Goal: Task Accomplishment & Management: Manage account settings

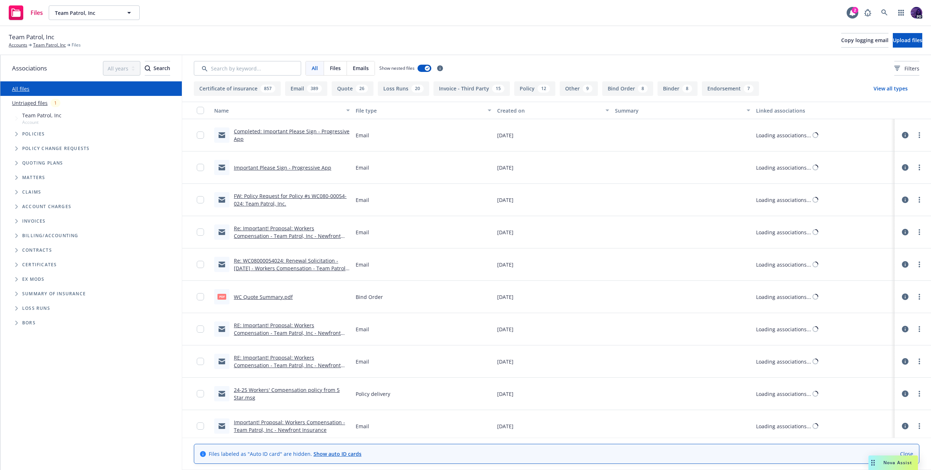
click at [342, 15] on div "Files Team Patrol, Inc Team Patrol, Inc 2 PD" at bounding box center [465, 13] width 931 height 26
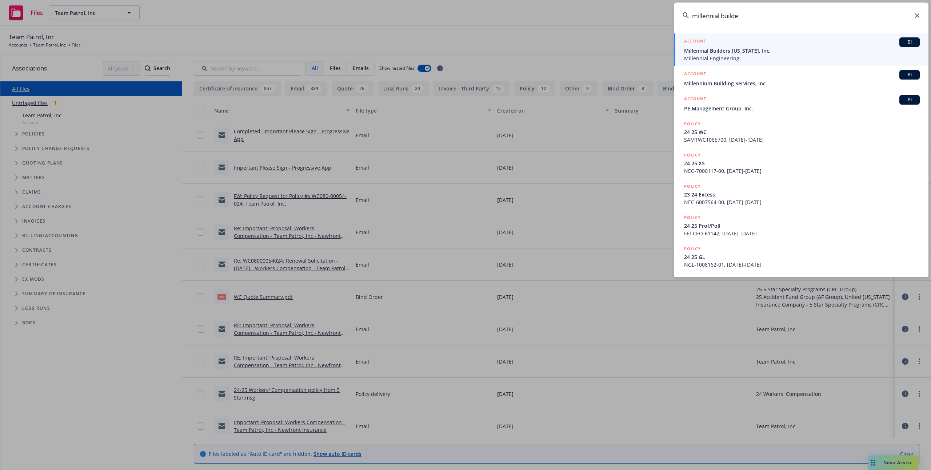
type input "millennial builder"
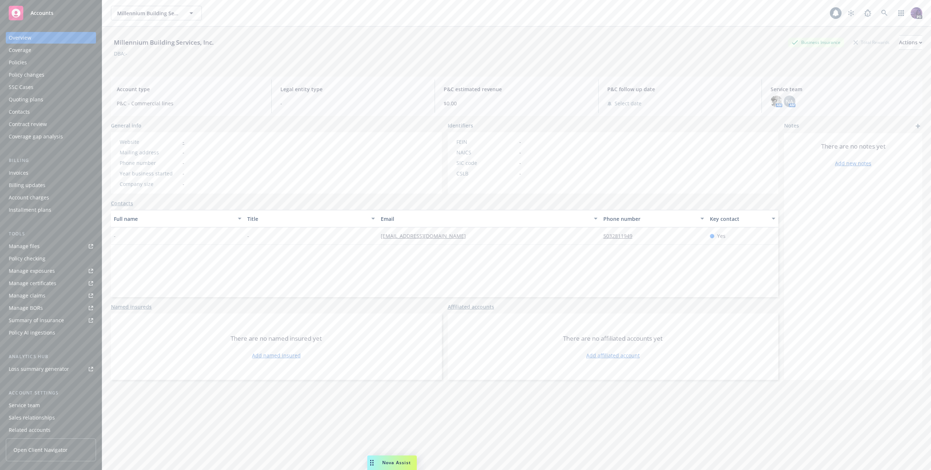
click at [436, 17] on div "Millennium Building Services, Inc. Millennium Building Services, Inc." at bounding box center [470, 13] width 719 height 15
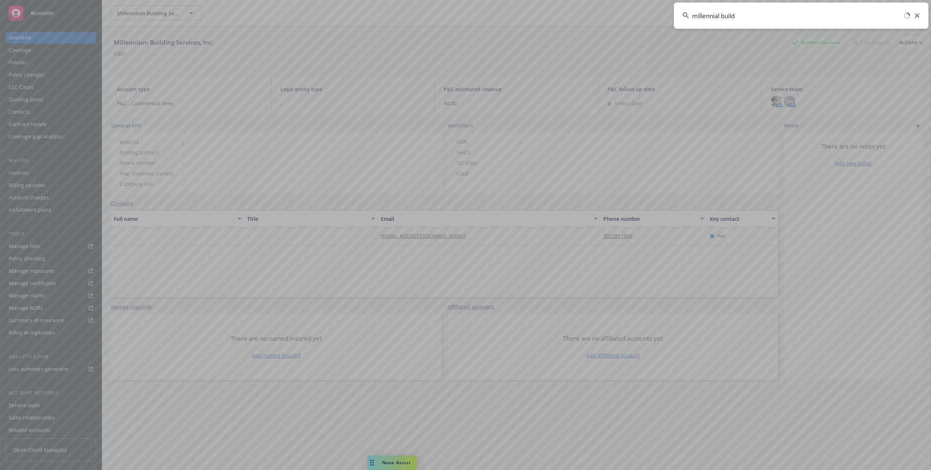
type input "millennial builde"
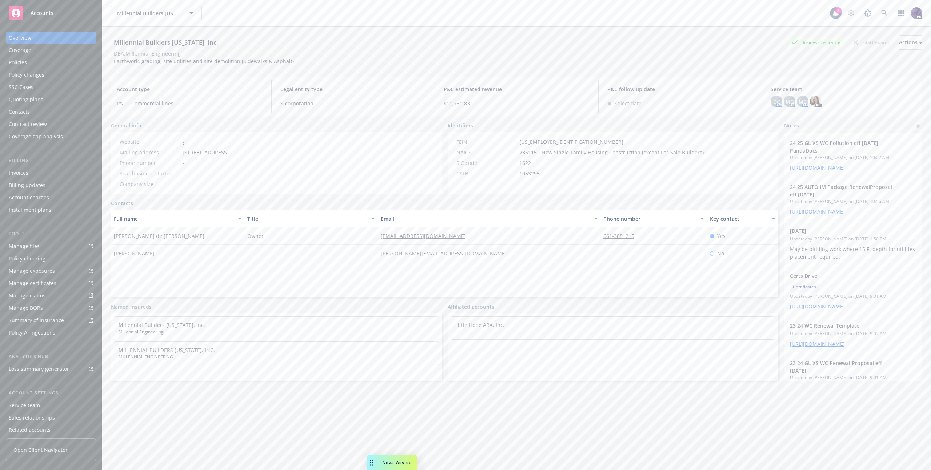
click at [43, 62] on div "Policies" at bounding box center [51, 63] width 84 height 12
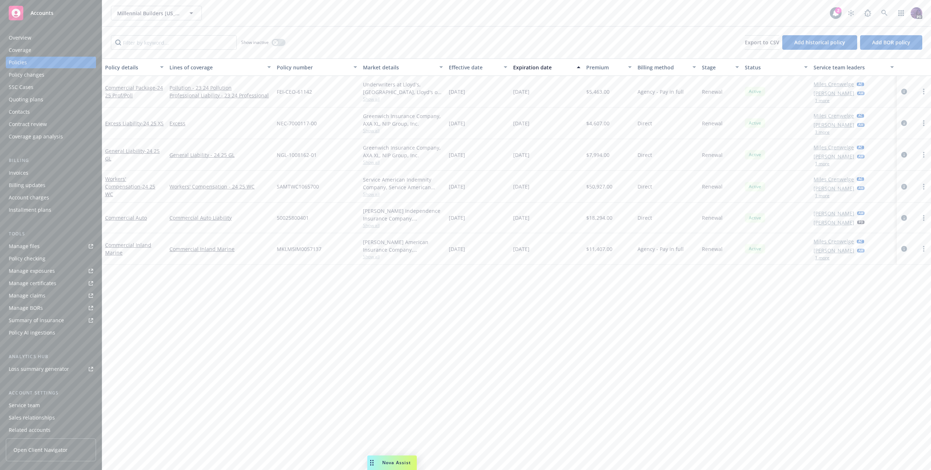
click at [39, 101] on div "Quoting plans" at bounding box center [26, 100] width 35 height 12
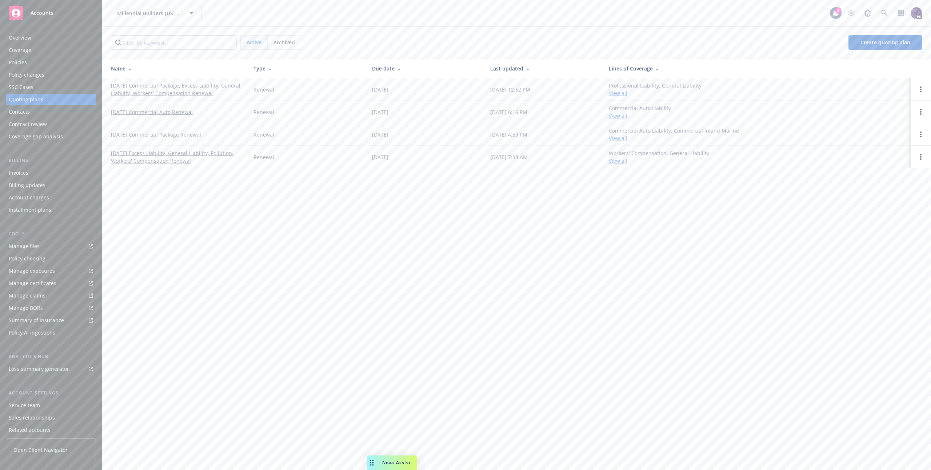
click at [160, 91] on link "10/16/25 Commercial Package, Excess Liability, General Liability, Workers' Comp…" at bounding box center [176, 89] width 131 height 15
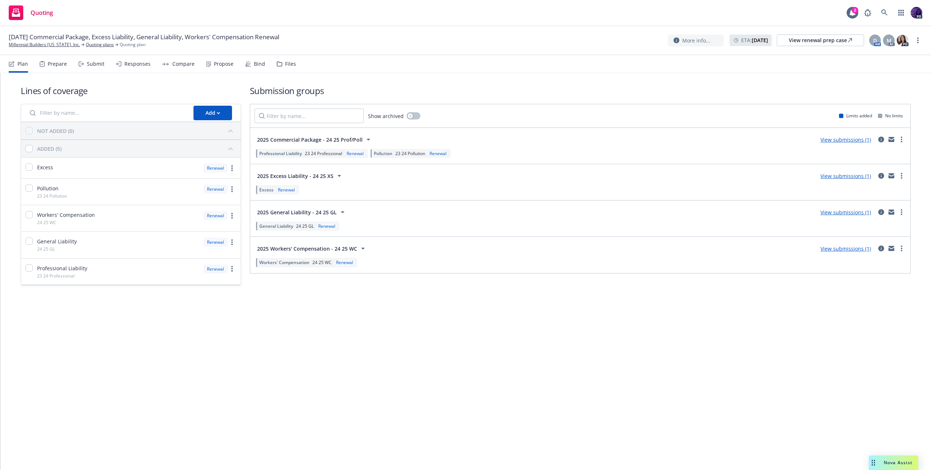
click at [206, 65] on icon at bounding box center [208, 63] width 5 height 5
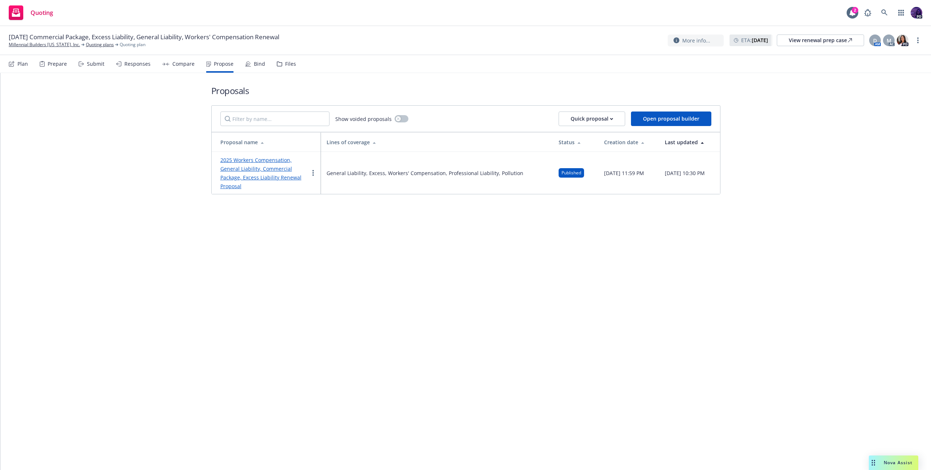
click at [244, 166] on link "2025 Workers Compensation, General Liability, Commercial Package, Excess Liabil…" at bounding box center [260, 173] width 81 height 33
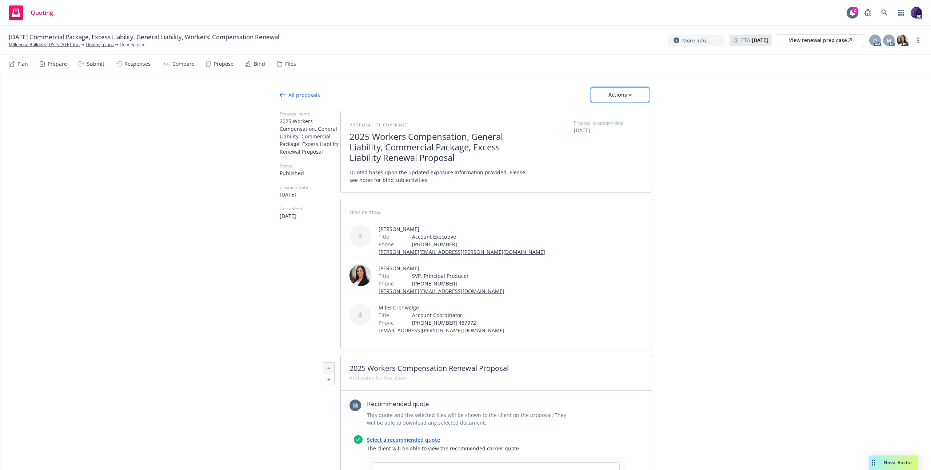
click at [608, 93] on div "Actions" at bounding box center [620, 95] width 34 height 14
click at [637, 155] on link "Duplicate" at bounding box center [620, 157] width 64 height 15
click at [254, 65] on div "Bind" at bounding box center [259, 64] width 11 height 6
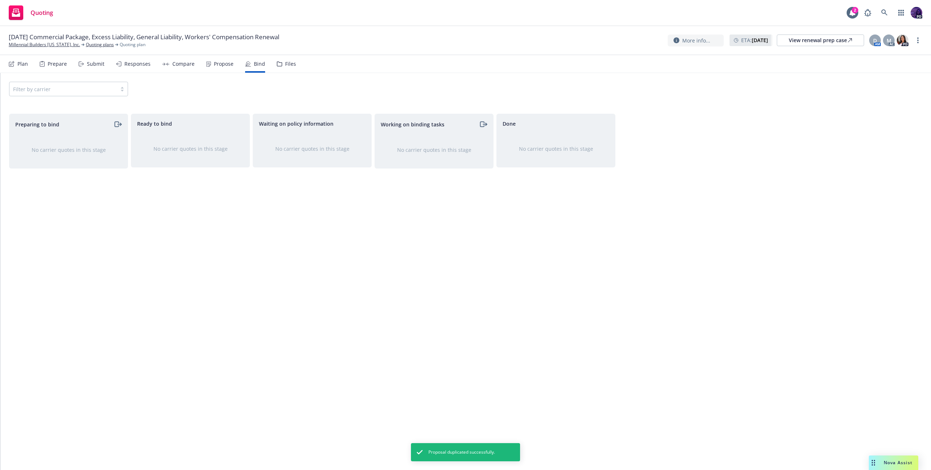
click at [230, 66] on div "Propose" at bounding box center [224, 64] width 20 height 6
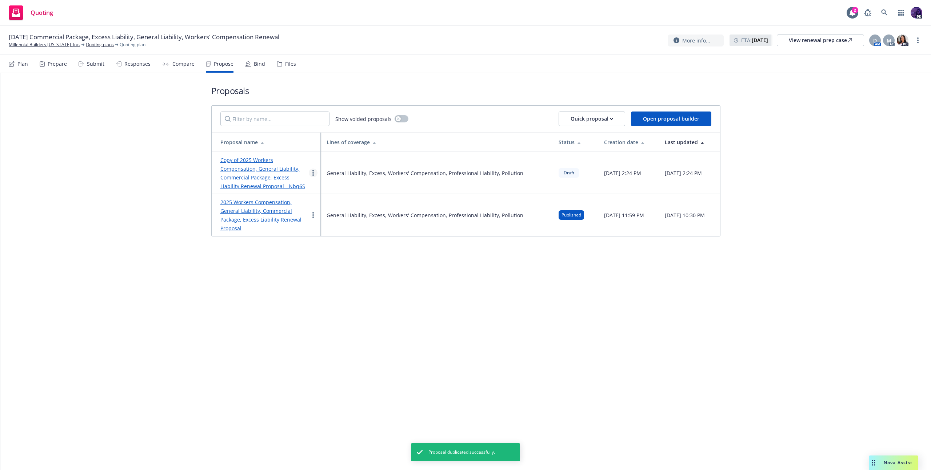
click at [316, 171] on link "more" at bounding box center [313, 173] width 9 height 9
click at [341, 194] on link "Edit" at bounding box center [341, 191] width 65 height 15
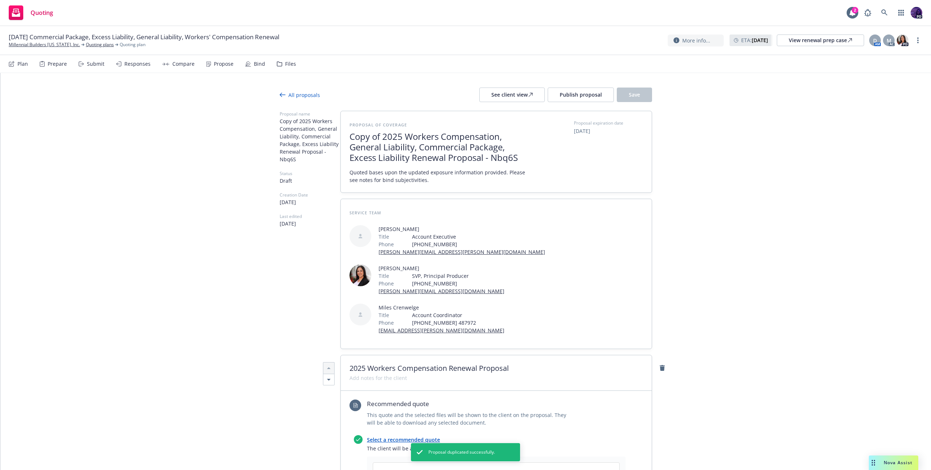
type textarea "x"
click at [389, 137] on span "Copy of 2025 Workers Compensation, General Liability, Commercial Package, Exces…" at bounding box center [438, 147] width 178 height 31
drag, startPoint x: 378, startPoint y: 137, endPoint x: 313, endPoint y: 128, distance: 65.3
drag, startPoint x: 498, startPoint y: 158, endPoint x: 459, endPoint y: 160, distance: 38.6
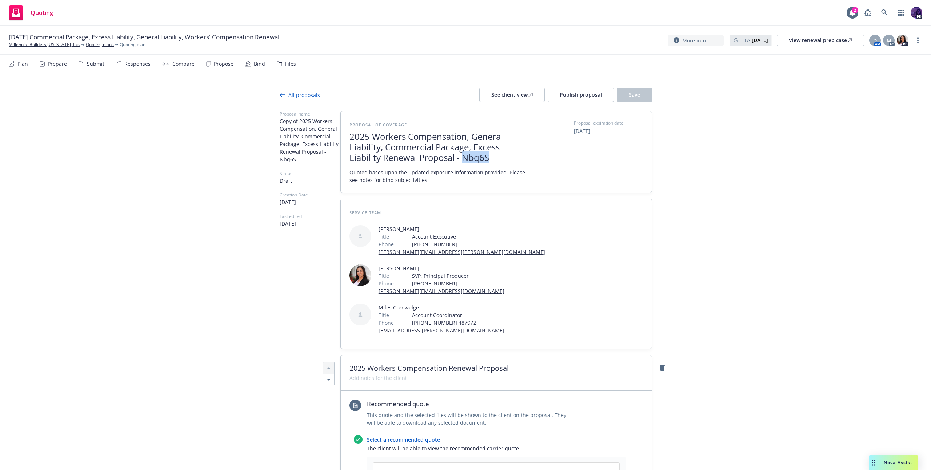
click at [459, 160] on span "2025 Workers Compensation, General Liability, Commercial Package, Excess Liabil…" at bounding box center [438, 147] width 178 height 31
click at [588, 170] on div "Proposal expiration date 10/16/2025" at bounding box center [608, 152] width 69 height 64
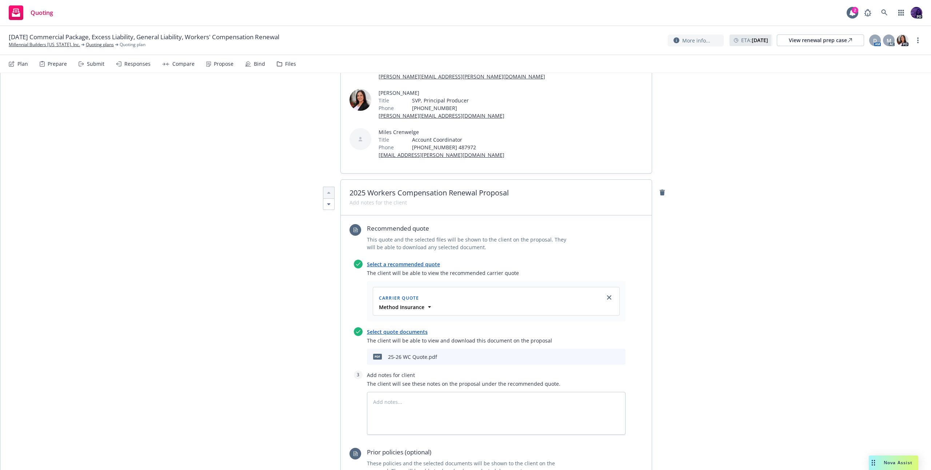
scroll to position [176, 0]
click at [607, 295] on icon "close" at bounding box center [609, 297] width 4 height 4
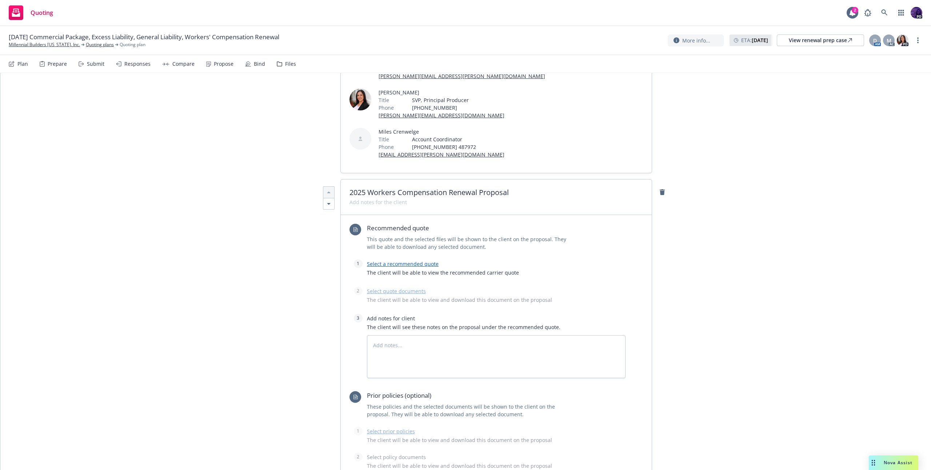
click at [420, 261] on link "Select a recommended quote" at bounding box center [403, 264] width 72 height 7
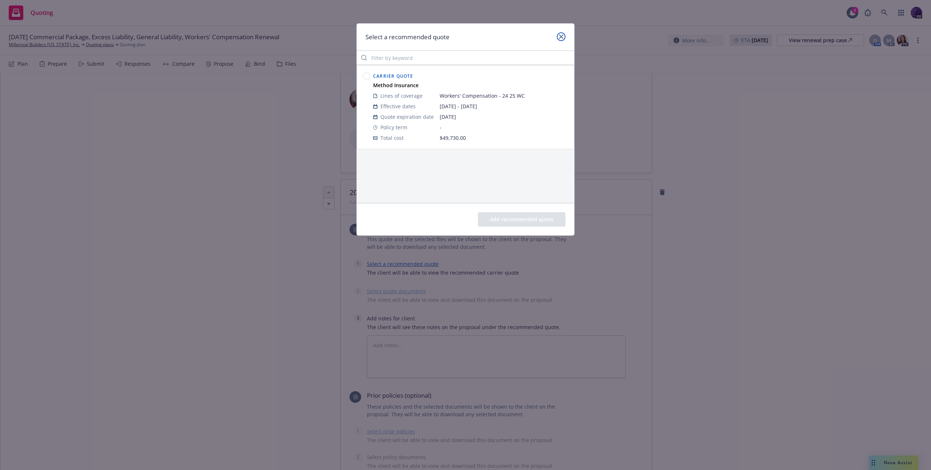
click at [559, 35] on link "close" at bounding box center [560, 36] width 9 height 9
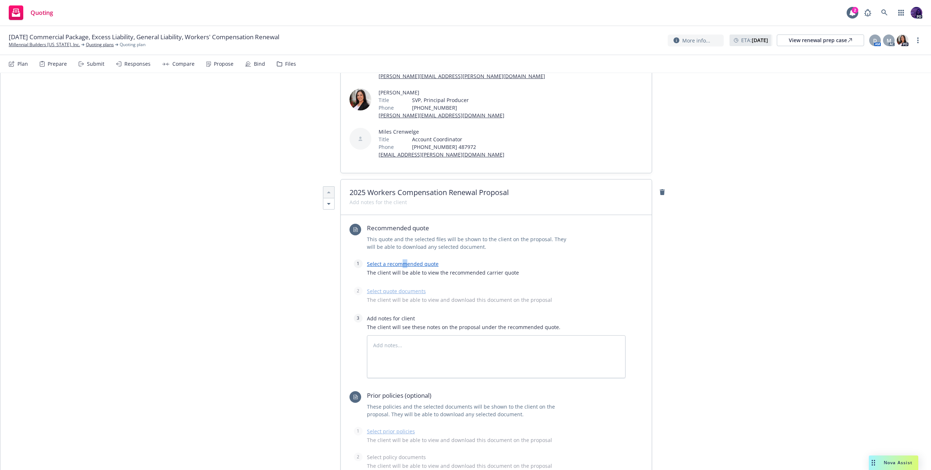
drag, startPoint x: 401, startPoint y: 222, endPoint x: 399, endPoint y: 226, distance: 4.7
click at [399, 261] on link "Select a recommended quote" at bounding box center [403, 264] width 72 height 7
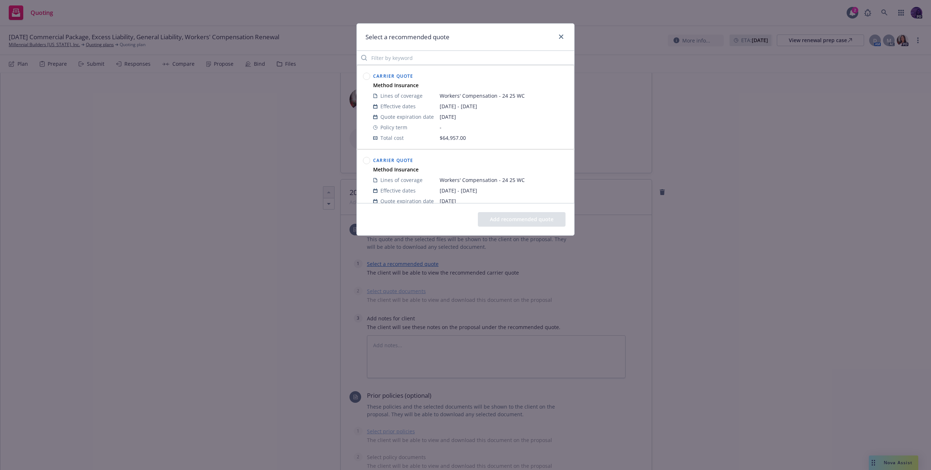
click at [370, 78] on icon at bounding box center [366, 76] width 7 height 7
click at [504, 222] on button "Add recommended quote" at bounding box center [522, 219] width 88 height 15
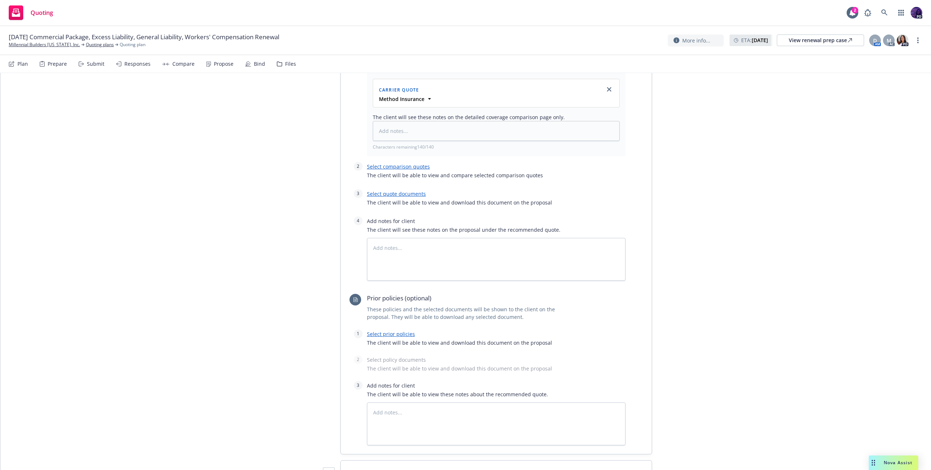
scroll to position [333, 0]
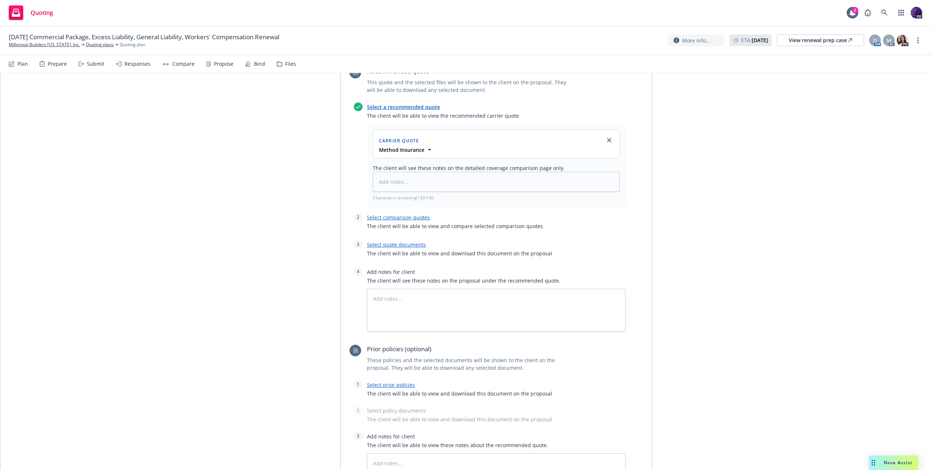
click at [387, 214] on link "Select comparison quotes" at bounding box center [398, 217] width 63 height 7
type textarea "x"
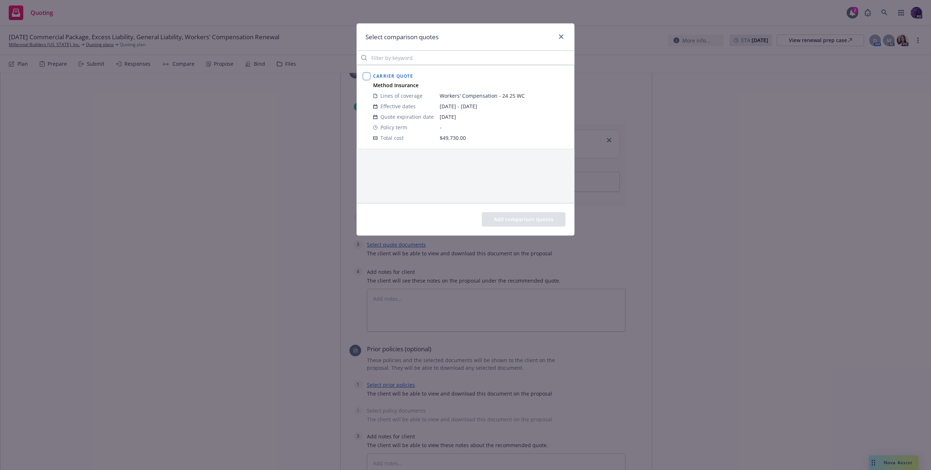
click at [365, 75] on input "checkbox" at bounding box center [366, 76] width 7 height 7
checkbox input "true"
click at [510, 223] on button "Add comparison quotes" at bounding box center [524, 219] width 84 height 15
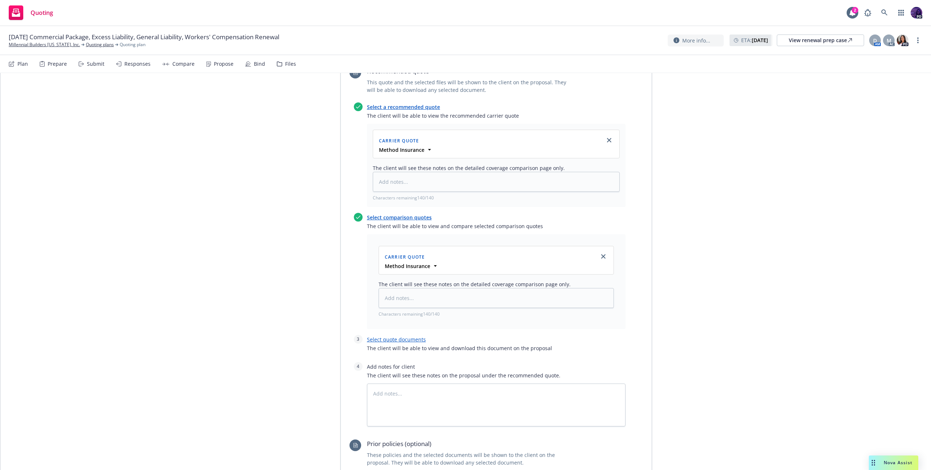
click at [410, 336] on link "Select quote documents" at bounding box center [396, 339] width 59 height 7
type textarea "x"
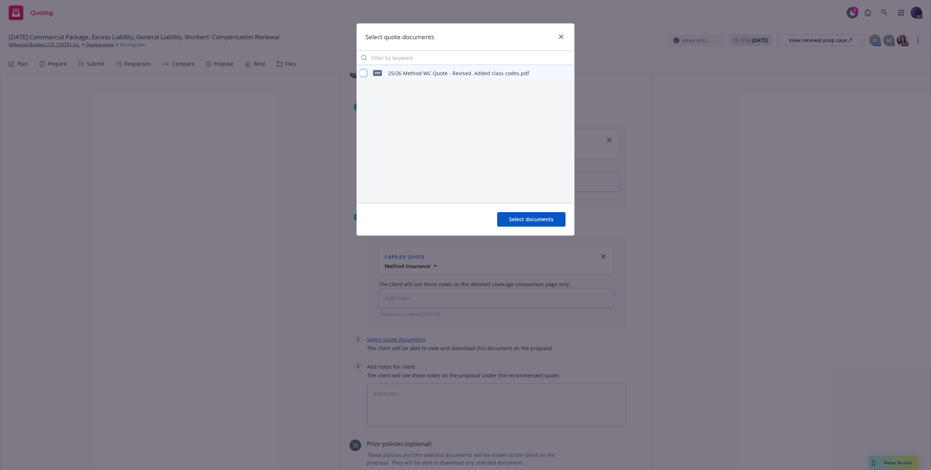
click at [366, 73] on input "checkbox" at bounding box center [362, 72] width 7 height 7
checkbox input "true"
click at [523, 222] on span "Select documents" at bounding box center [531, 219] width 44 height 7
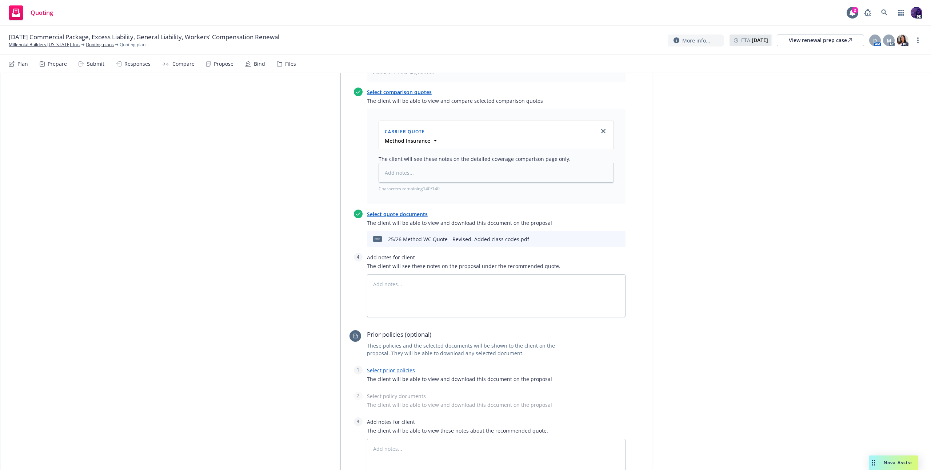
scroll to position [467, 0]
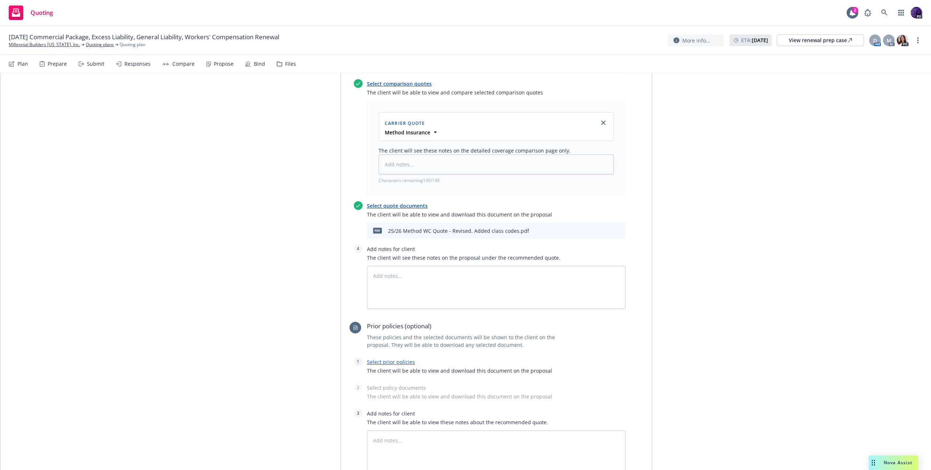
click at [399, 359] on link "Select prior policies" at bounding box center [391, 362] width 48 height 7
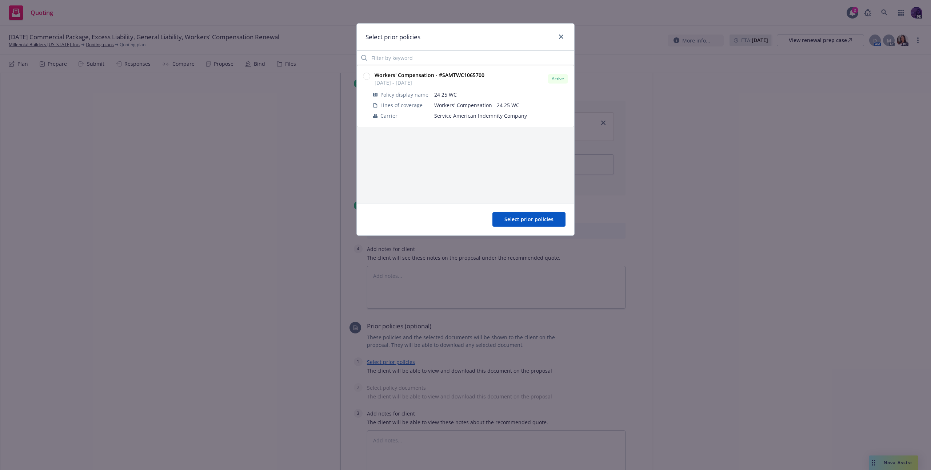
click at [366, 76] on circle at bounding box center [366, 76] width 7 height 7
click at [543, 224] on button "Select prior policies" at bounding box center [528, 219] width 73 height 15
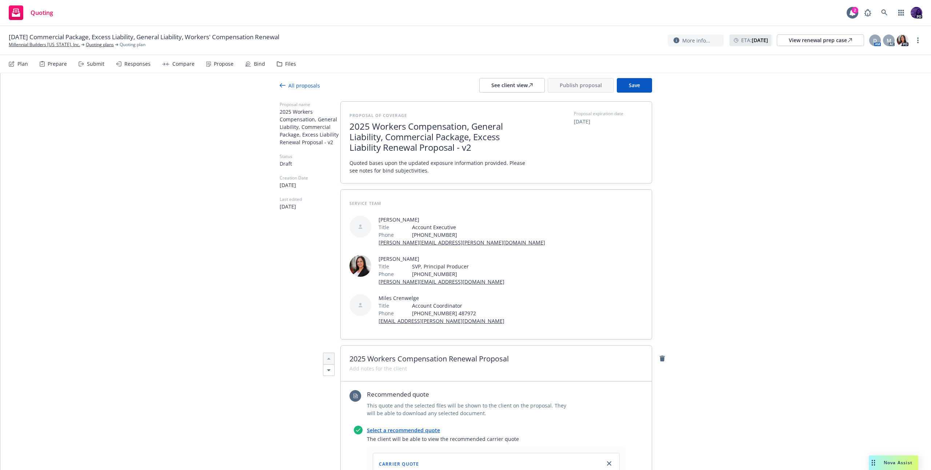
scroll to position [0, 0]
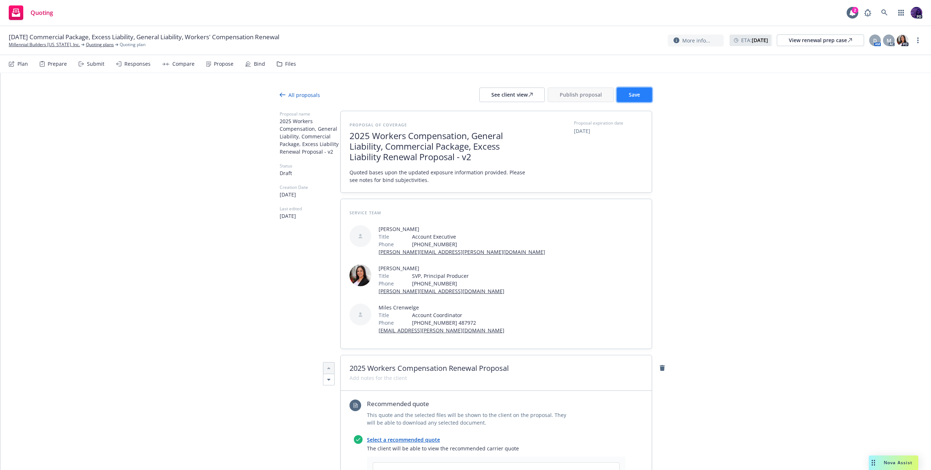
click at [637, 93] on button "Save" at bounding box center [633, 95] width 35 height 15
click at [599, 93] on button "Publish proposal" at bounding box center [580, 95] width 66 height 15
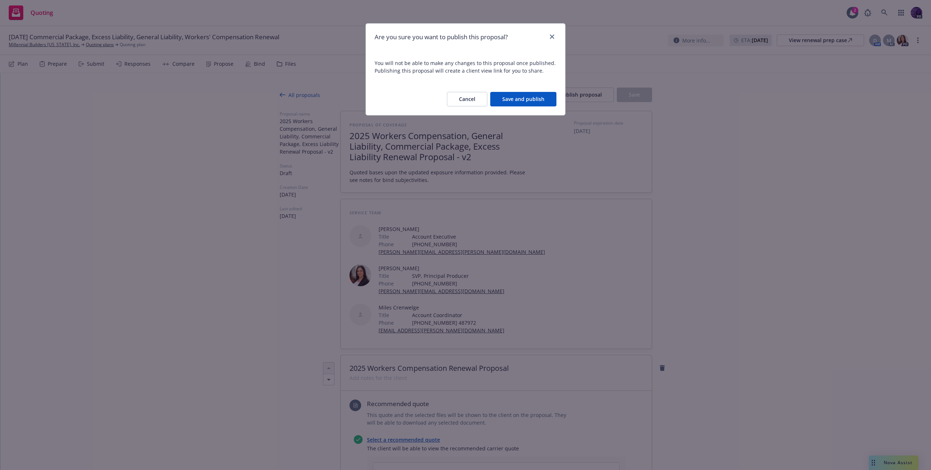
click at [546, 100] on button "Save and publish" at bounding box center [523, 99] width 66 height 15
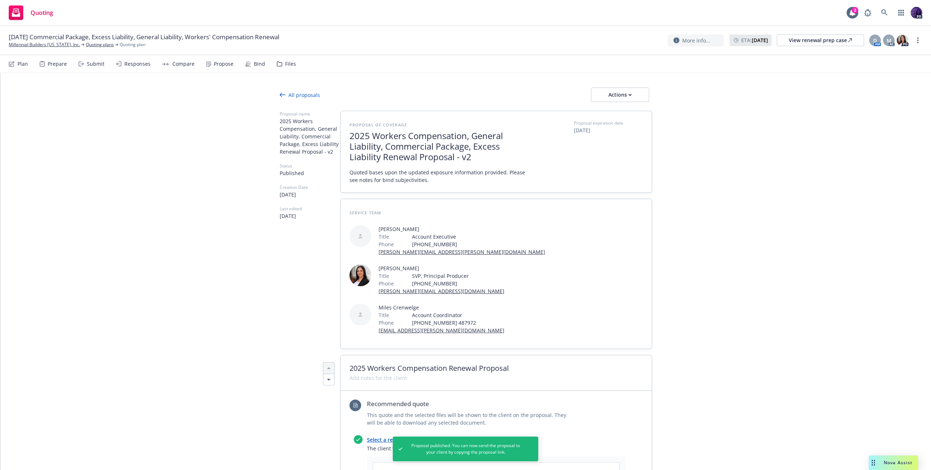
click at [620, 103] on div at bounding box center [466, 106] width 372 height 9
click at [624, 98] on div "Actions" at bounding box center [620, 95] width 34 height 14
click at [624, 112] on span "Copy proposal link" at bounding box center [619, 113] width 63 height 7
click at [323, 17] on div "Quoting 2 PD" at bounding box center [465, 13] width 931 height 26
type textarea "x"
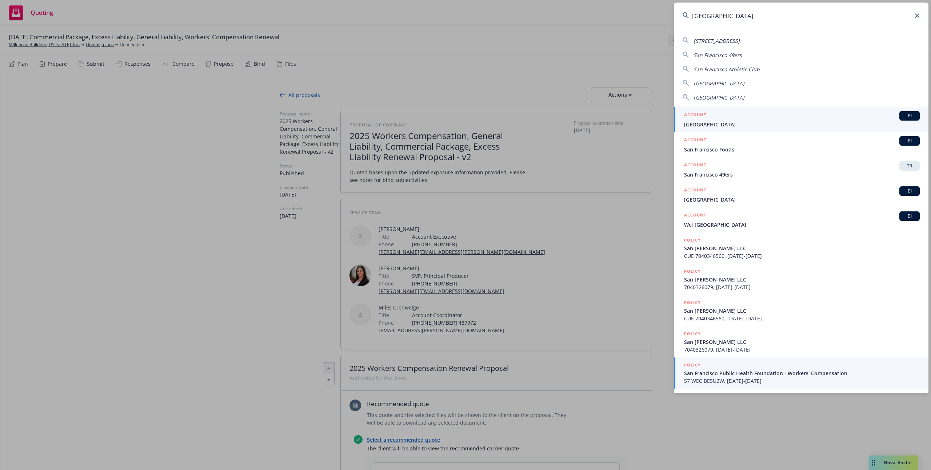
type input "san francisco"
click at [707, 369] on div "POLICY" at bounding box center [802, 366] width 236 height 8
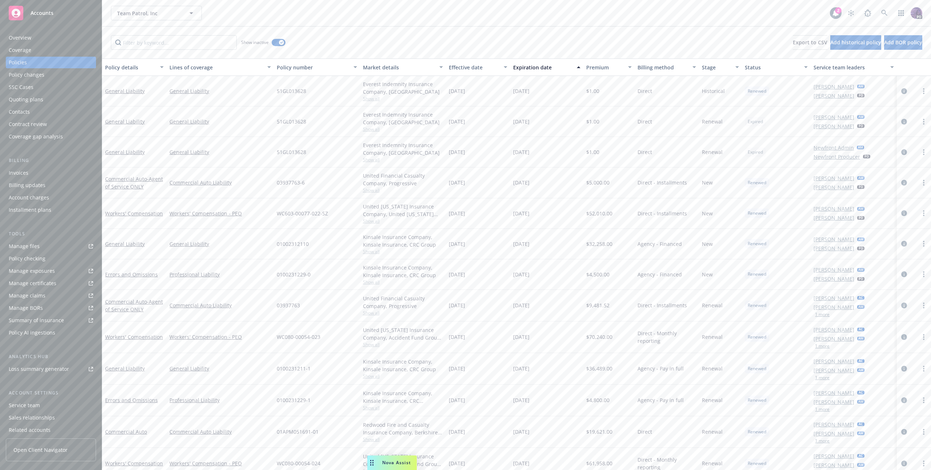
click at [216, 12] on div "Team Patrol, Inc Team Patrol, Inc" at bounding box center [470, 13] width 719 height 15
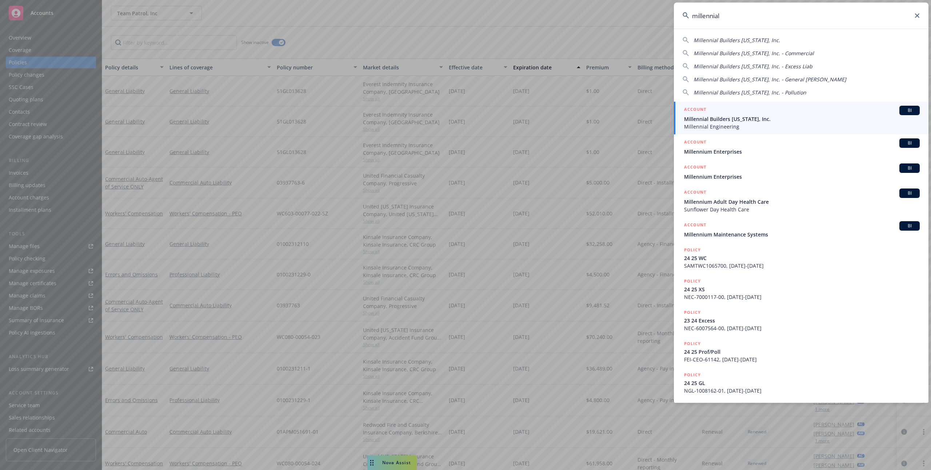
type input "millennial"
click at [735, 116] on span "Millennial Builders [US_STATE], Inc." at bounding box center [802, 119] width 236 height 8
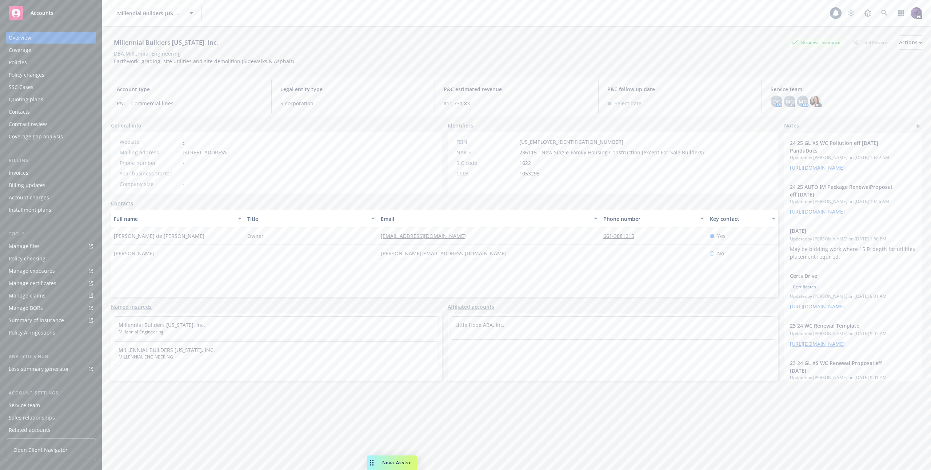
click at [53, 97] on div "Quoting plans" at bounding box center [51, 100] width 84 height 12
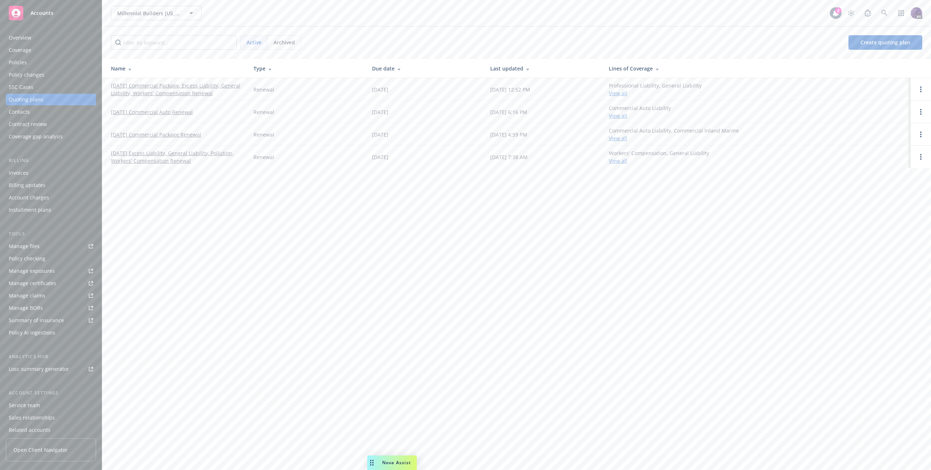
click at [136, 86] on link "[DATE] Commercial Package, Excess Liability, General Liability, Workers' Compen…" at bounding box center [176, 89] width 131 height 15
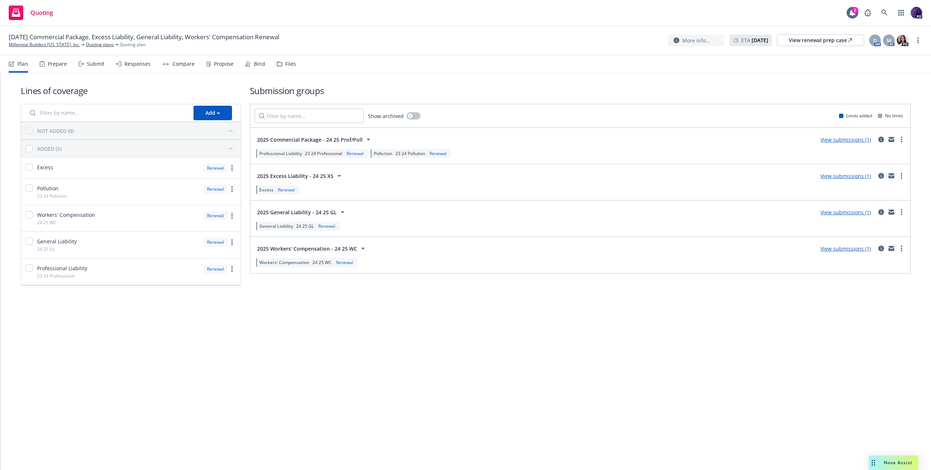
click at [141, 68] on div "Responses" at bounding box center [133, 63] width 35 height 17
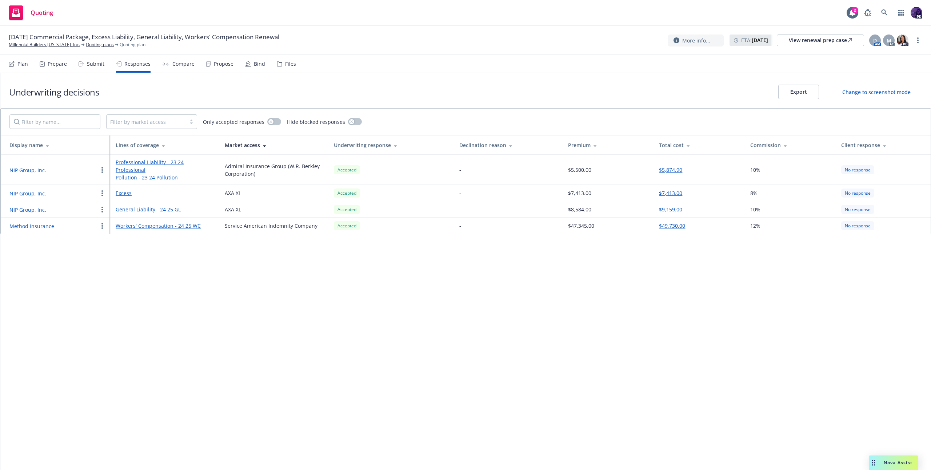
click at [178, 67] on div "Compare" at bounding box center [183, 64] width 22 height 6
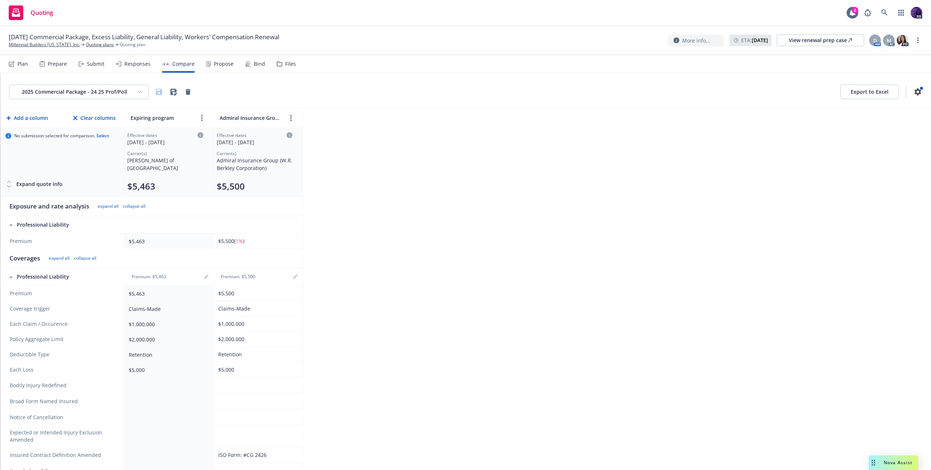
click at [133, 67] on div "Responses" at bounding box center [137, 64] width 26 height 6
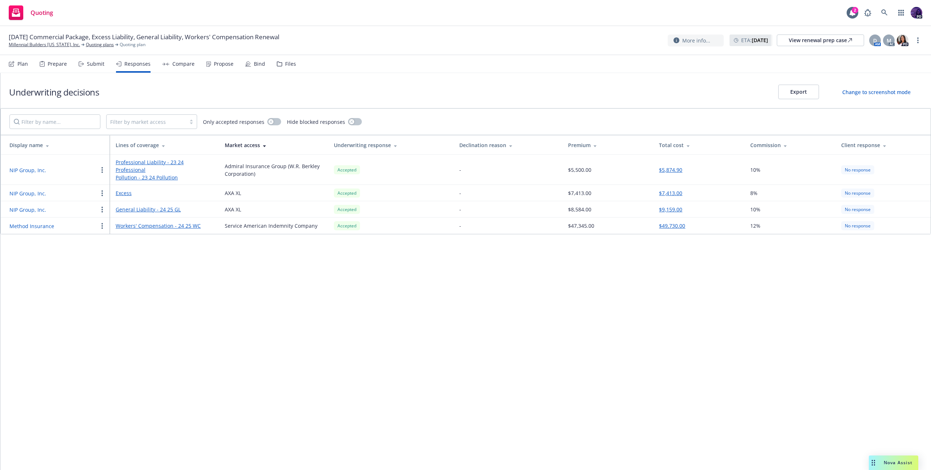
click at [98, 64] on div "Submit" at bounding box center [95, 64] width 17 height 6
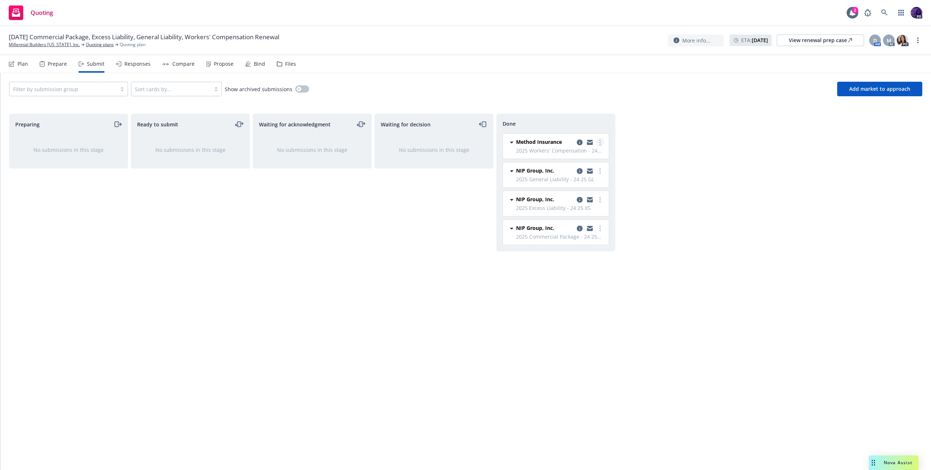
click at [599, 144] on circle "more" at bounding box center [599, 144] width 1 height 1
click at [586, 169] on span "Add accepted decision" at bounding box center [567, 171] width 73 height 7
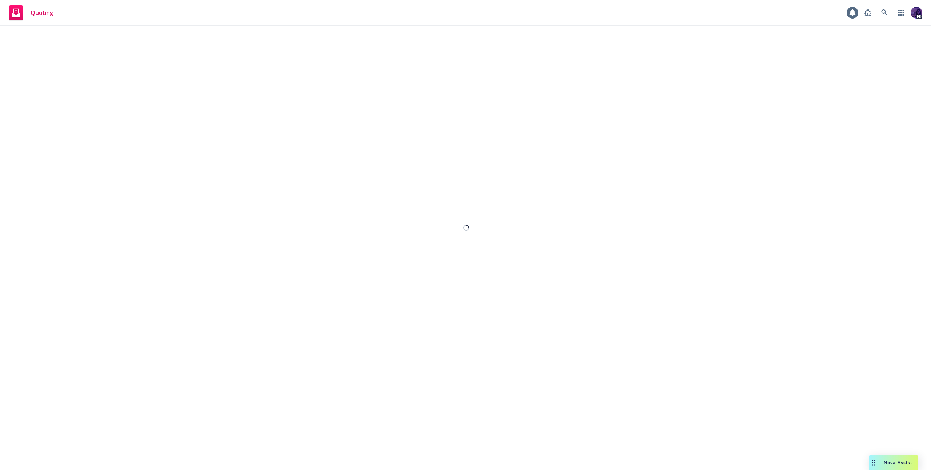
select select "12"
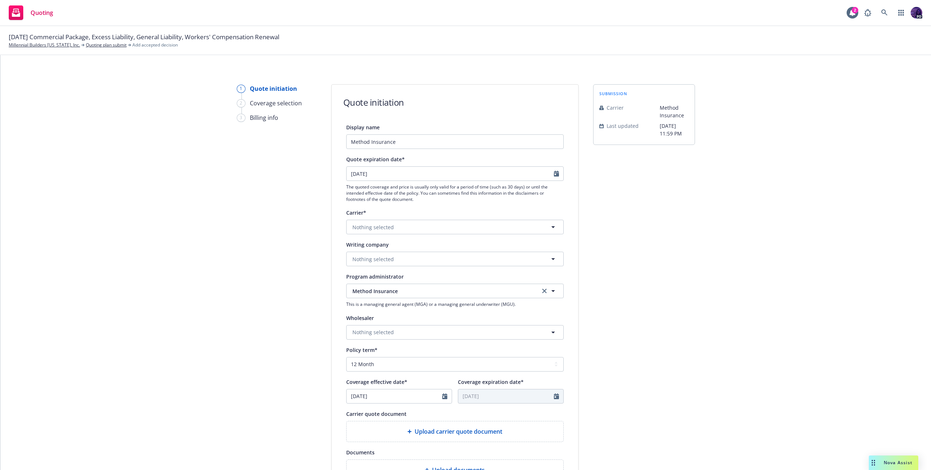
scroll to position [138, 0]
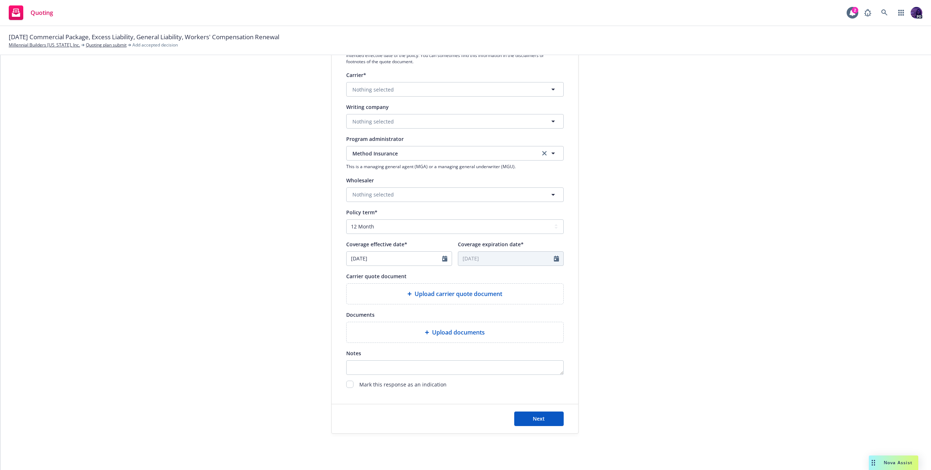
click at [450, 333] on span "Upload documents" at bounding box center [458, 332] width 53 height 9
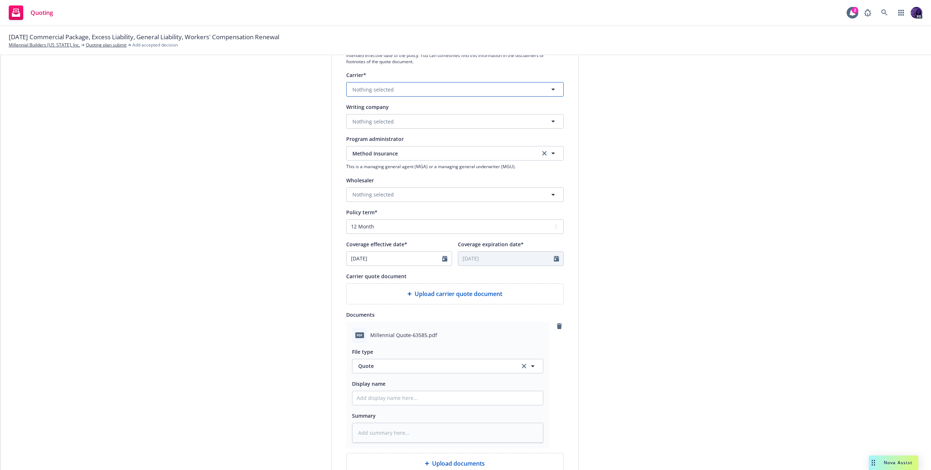
click at [453, 95] on button "Nothing selected" at bounding box center [454, 89] width 217 height 15
click at [404, 88] on button "Nothing selected" at bounding box center [454, 89] width 217 height 15
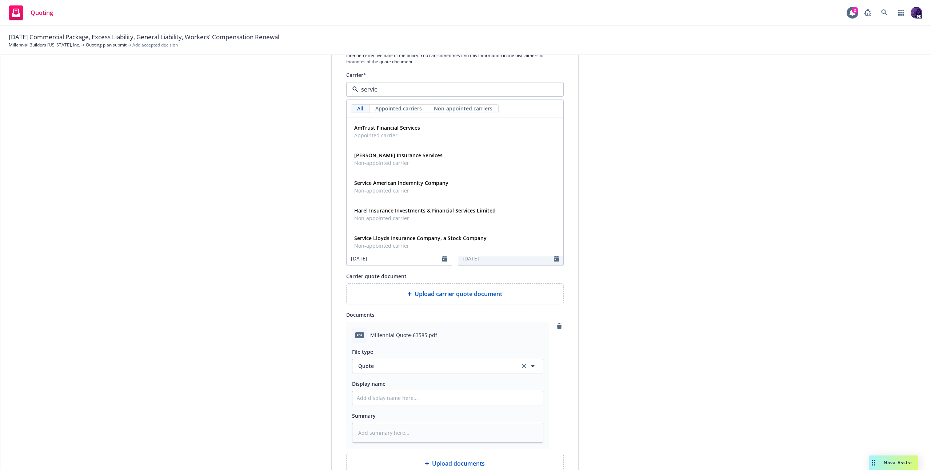
type input "service"
click at [382, 183] on strong "Service American Indemnity Company" at bounding box center [401, 183] width 94 height 7
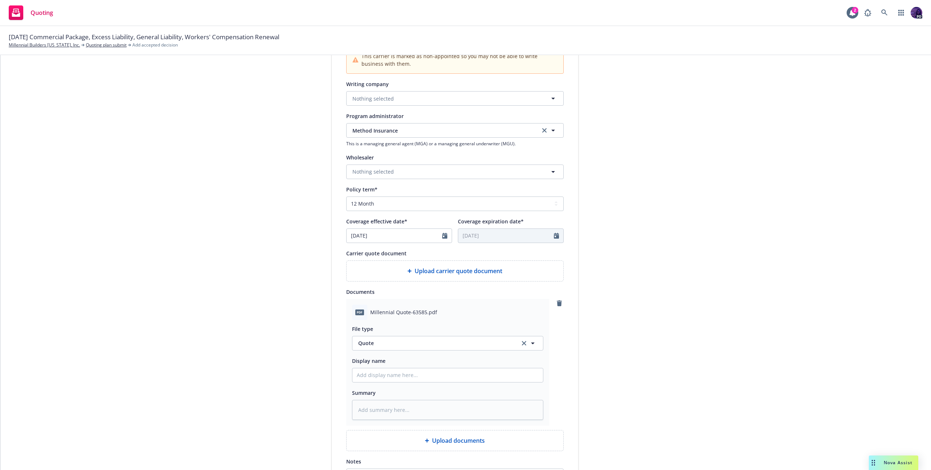
scroll to position [278, 0]
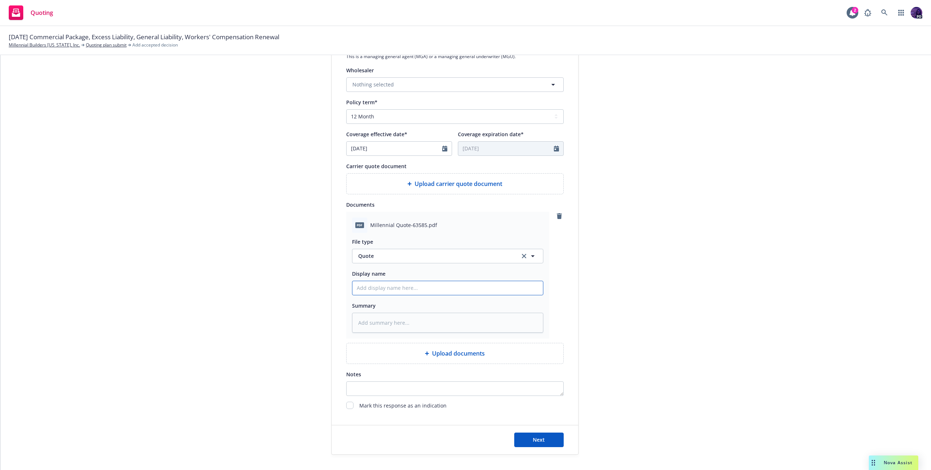
click at [411, 293] on input "Display name" at bounding box center [447, 288] width 190 height 14
type textarea "x"
type input "2"
type textarea "x"
type input "25"
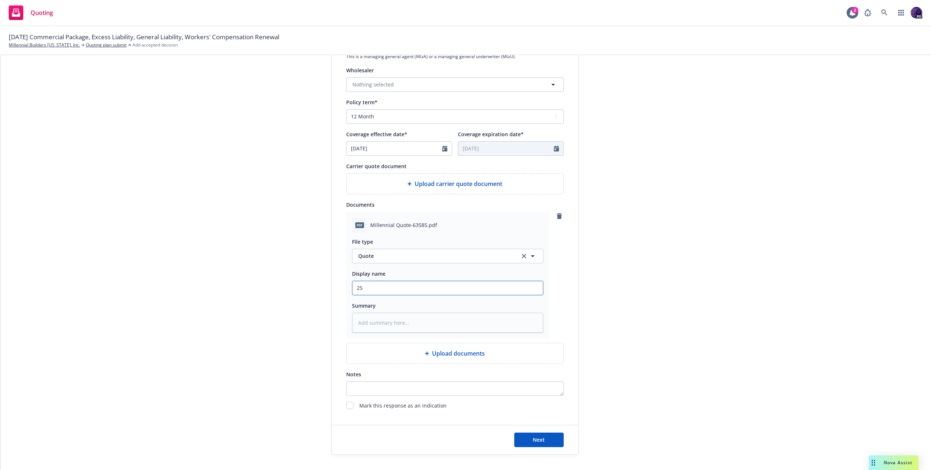
type textarea "x"
type input "25/"
type textarea "x"
type input "25/2"
type textarea "x"
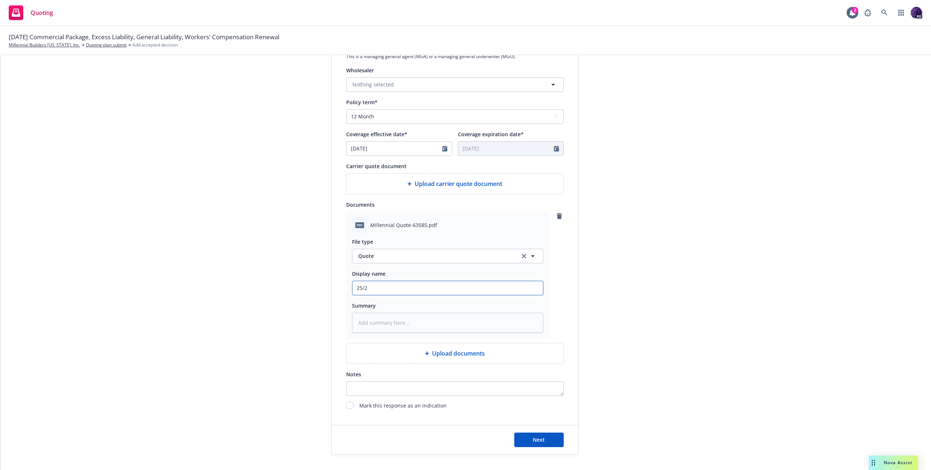
type input "25/26"
type textarea "x"
type input "25/26"
type textarea "x"
type input "25/26 M"
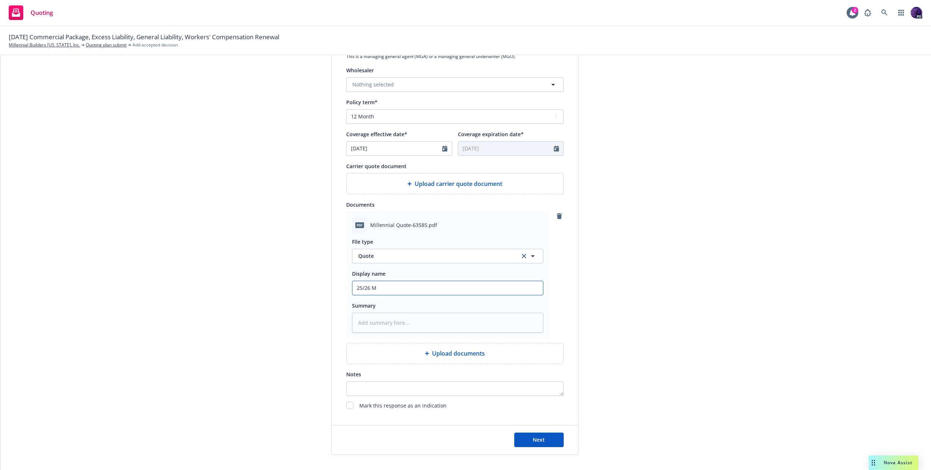
type textarea "x"
type input "25/26 Me"
type textarea "x"
type input "25/26 Met"
type textarea "x"
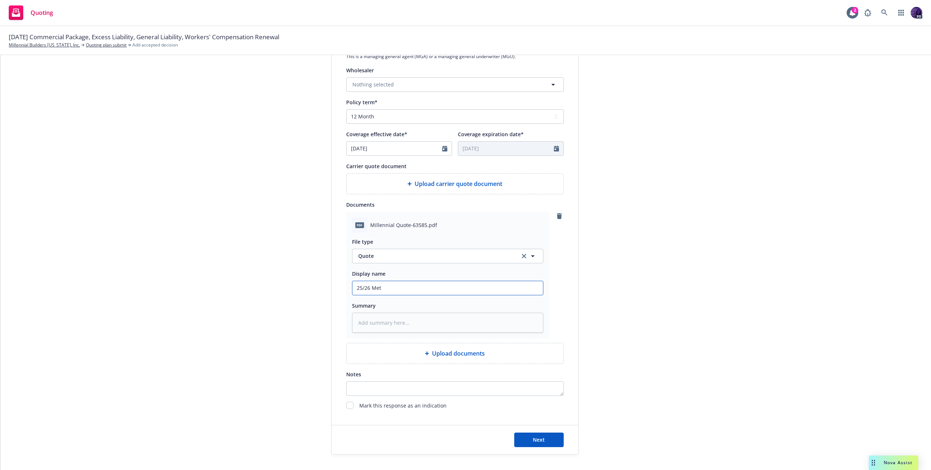
type input "25/26 Meth"
type textarea "x"
type input "25/26 Metho"
type textarea "x"
type input "25/26 Method"
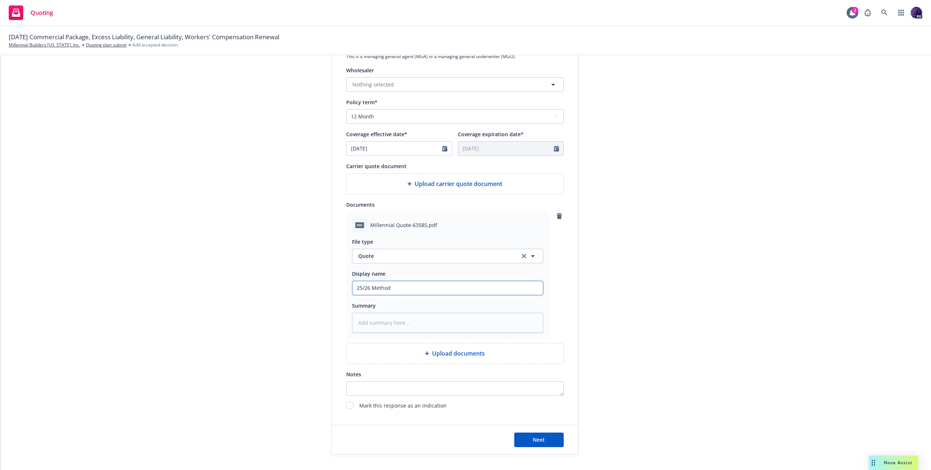
type textarea "x"
type input "25/26 Method"
type textarea "x"
type input "25/26 Method W"
type textarea "x"
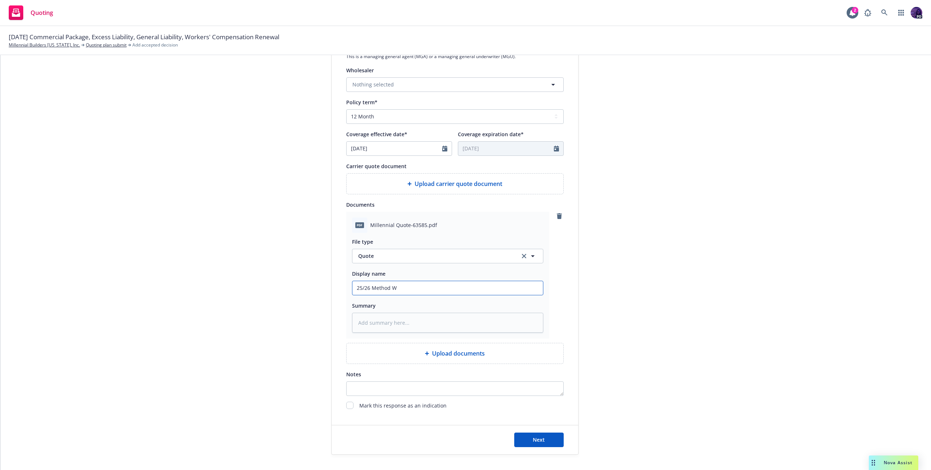
type input "25/26 Method WC"
type textarea "x"
type input "25/26 Method WC"
type textarea "x"
type input "25/26 Method WC Q"
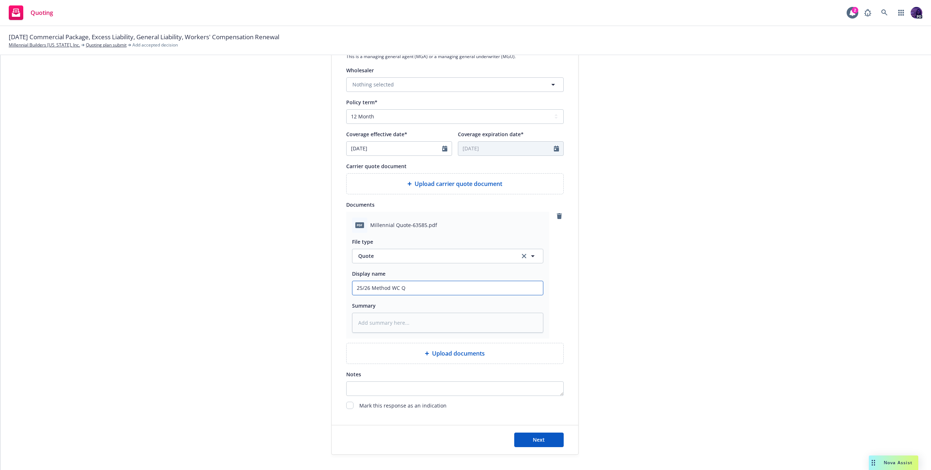
type textarea "x"
type input "25/26 Method [PERSON_NAME]"
type textarea "x"
type input "25/26 Method WC Quo"
type textarea "x"
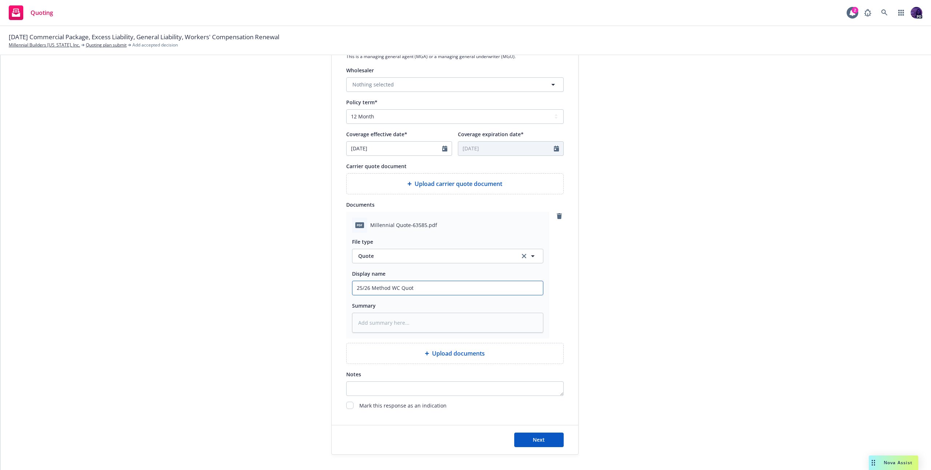
type input "25/26 Method WC Quote"
type textarea "x"
type input "25/26 Method WC Quote"
type textarea "x"
type input "25/26 Method WC Quote -"
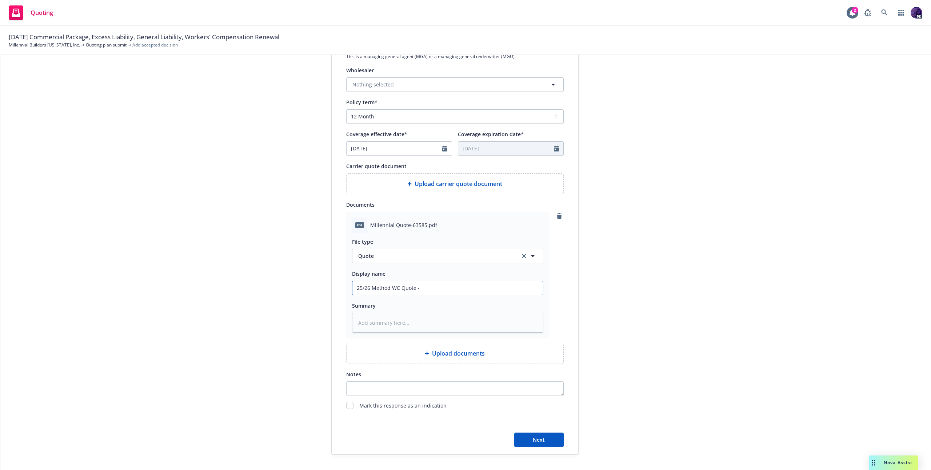
type textarea "x"
type input "25/26 Method WC Quote - R"
type textarea "x"
type input "25/26 Method WC Quote - RE"
type textarea "x"
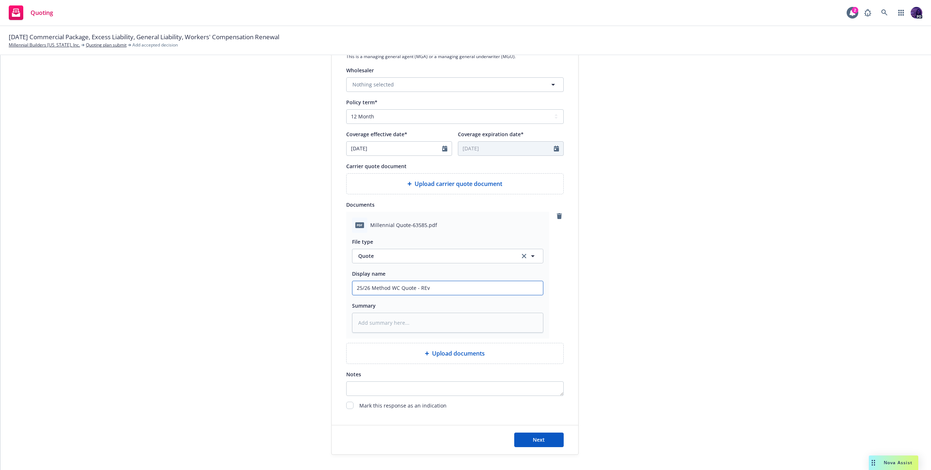
type input "25/26 Method WC Quote - REvi"
type textarea "x"
type input "25/26 Method WC Quote - [PERSON_NAME]"
type textarea "x"
type input "25/26 Method WC Quote - REvise"
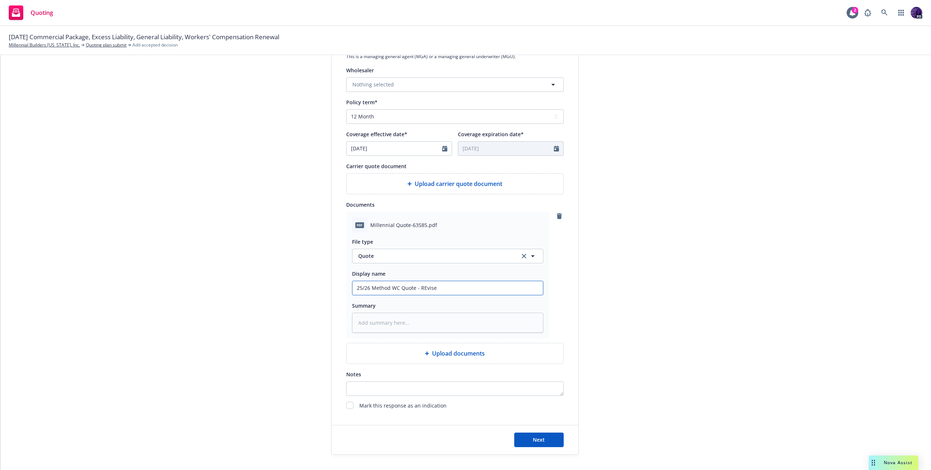
type textarea "x"
type input "25/26 Method WC Quote - REvised"
type textarea "x"
type input "25/26 Method WC Quote - REvised"
type textarea "x"
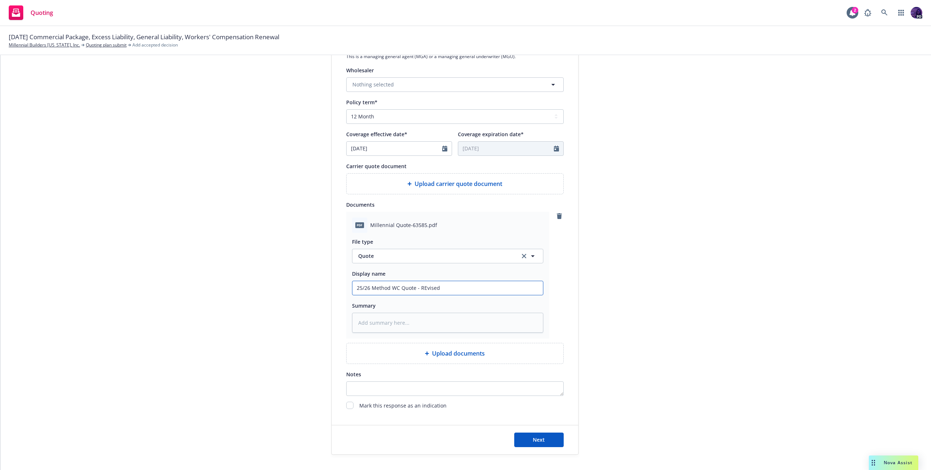
type input "25/26 Method WC Quote - REvised"
type textarea "x"
type input "25/26 Method WC Quote - REvise"
type textarea "x"
type input "25/26 Method WC Quote - [PERSON_NAME]"
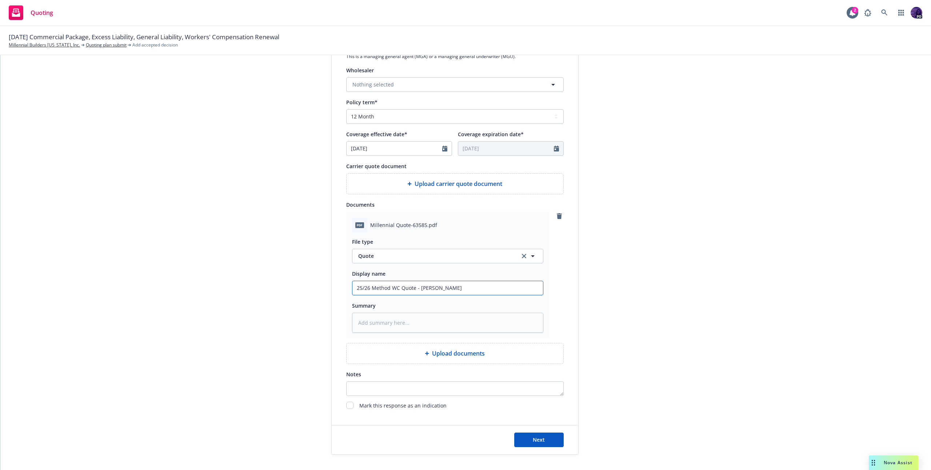
type textarea "x"
type input "25/26 Method WC Quote - REvi"
type textarea "x"
type input "25/26 Method WC Quote - REv"
type textarea "x"
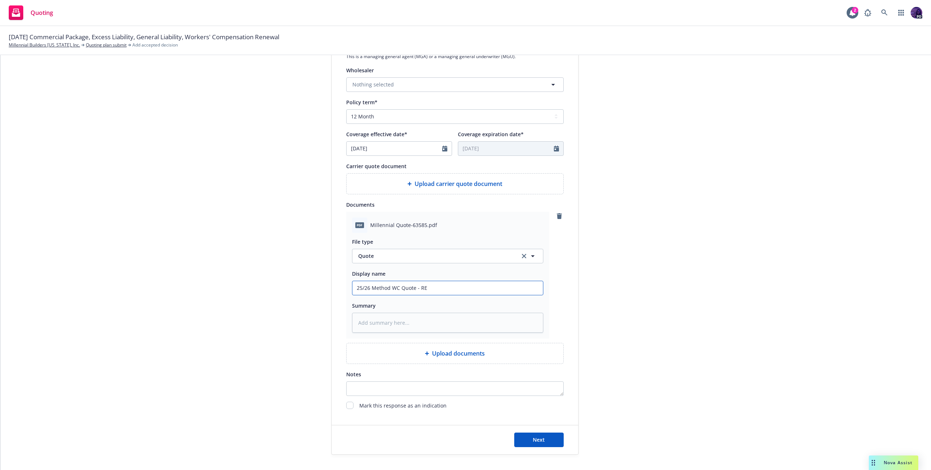
type input "25/26 Method WC Quote - REe"
type textarea "x"
type input "25/26 Method WC Quote - REev"
type textarea "x"
type input "25/26 Method WC Quote - REe"
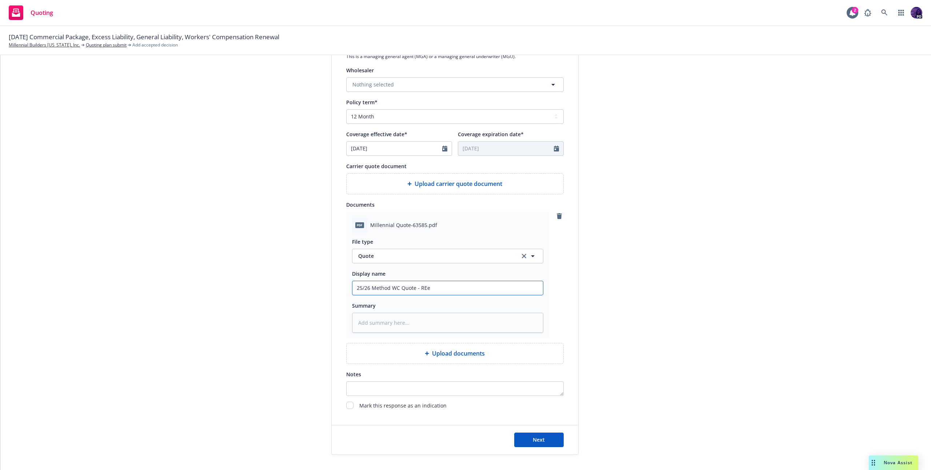
type textarea "x"
type input "25/26 Method WC Quote - RE"
type textarea "x"
type input "25/26 Method WC Quote - R"
type textarea "x"
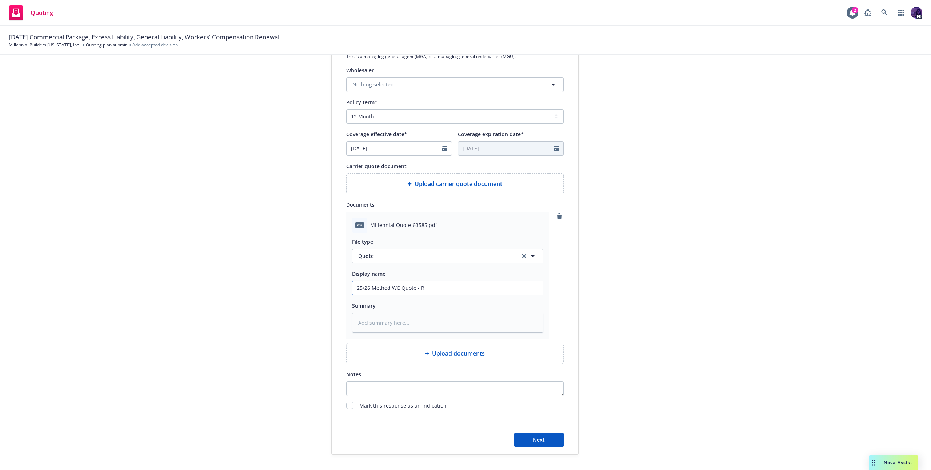
type input "25/26 Method WC Quote - Re"
type textarea "x"
type input "25/26 Method WC Quote - Rev"
type textarea "x"
type input "25/26 Method WC Quote - Revi"
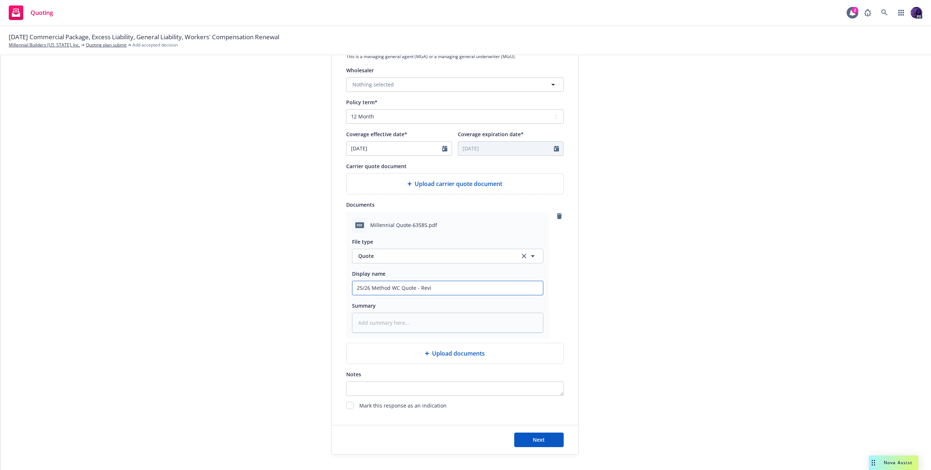
type textarea "x"
type input "25/26 Method WC Quote - [PERSON_NAME]"
type textarea "x"
type input "25/26 Method WC Quote - Revise"
type textarea "x"
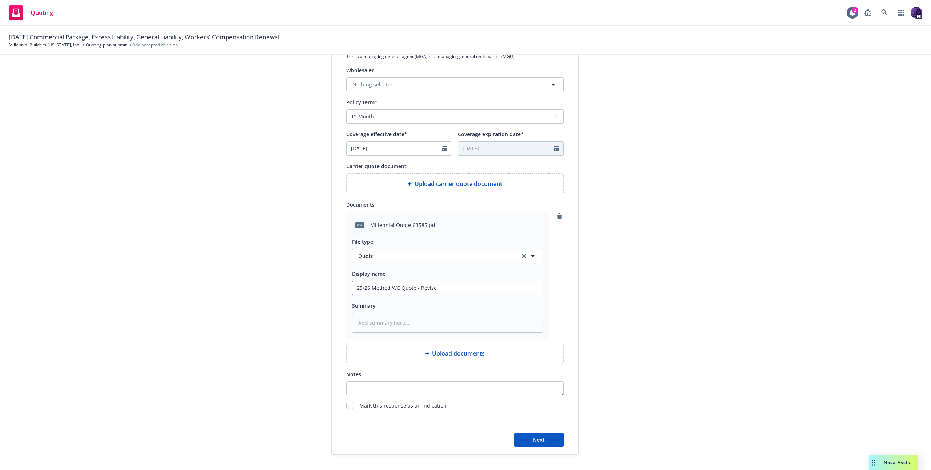
type input "25/26 Method WC Quote - Revised"
type textarea "x"
type input "25/26 Method WC Quote - Revised"
type textarea "x"
type input "25/26 Method WC Quote - Revised"
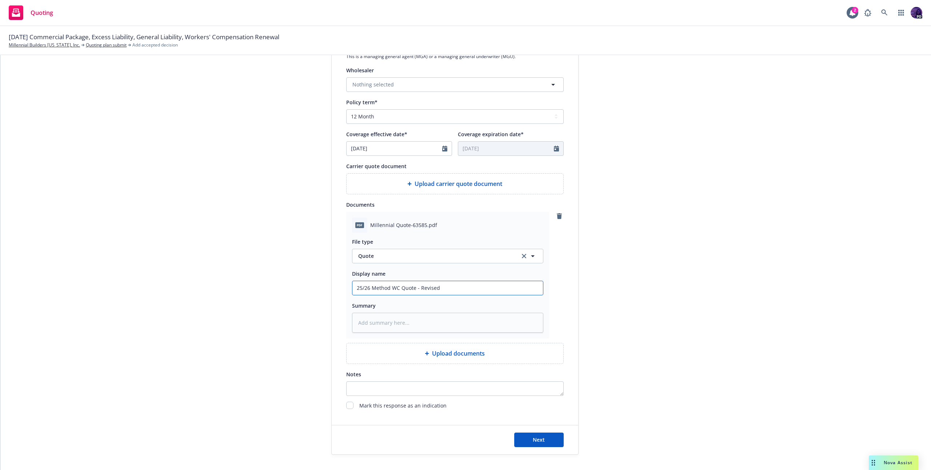
type textarea "x"
type input "25/26 Method WC Quote - Revised."
type textarea "x"
type input "25/26 Method WC Quote - Revised. A"
type textarea "x"
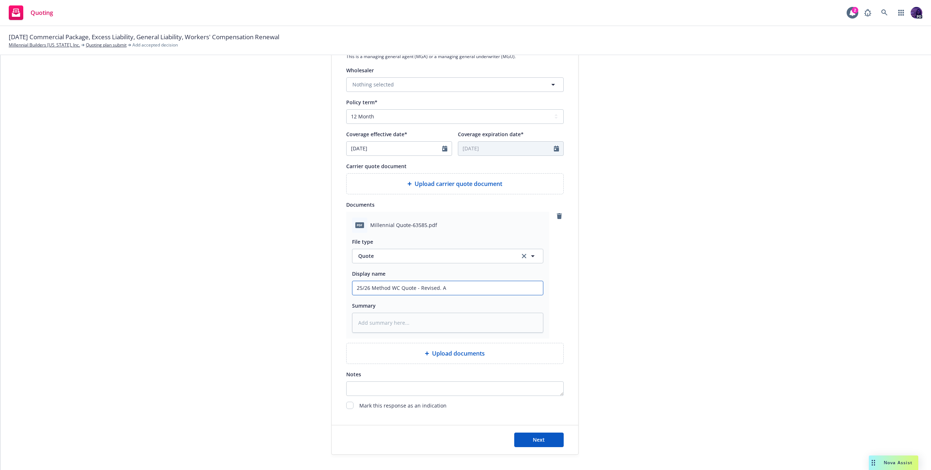
type input "25/26 Method WC Quote - Revised. Ad"
type textarea "x"
type input "25/26 Method WC Quote - Revised. Add"
type textarea "x"
type input "25/26 Method WC Quote - Revised. Adde"
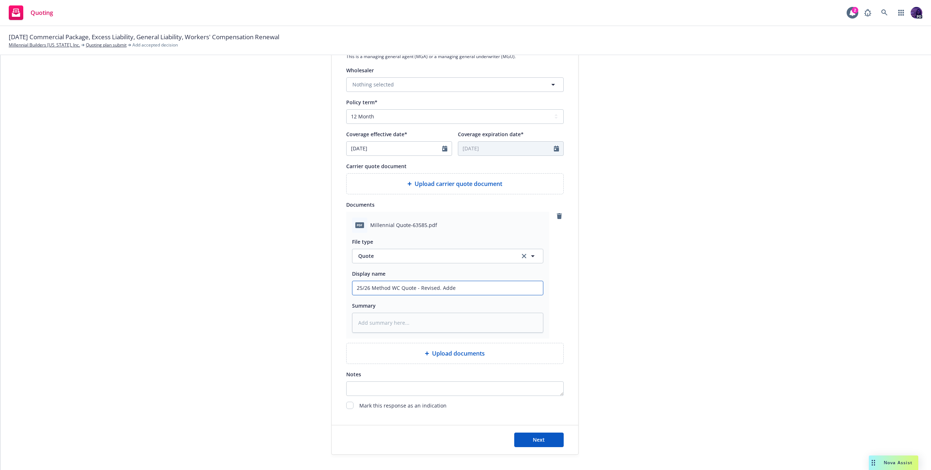
type textarea "x"
type input "25/26 Method WC Quote - Revised. Added"
type textarea "x"
type input "25/26 Method WC Quote - Revised. Added"
type textarea "x"
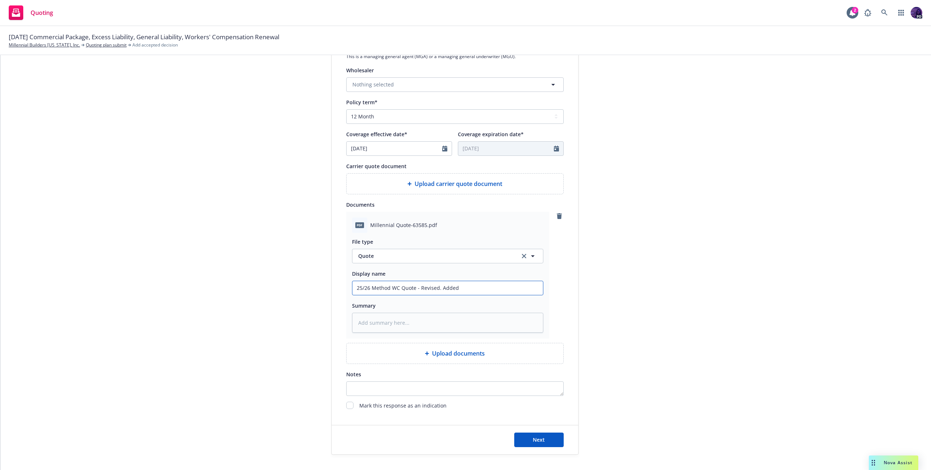
type input "25/26 Method WC Quote - Revised. Added c"
type textarea "x"
type input "25/26 Method WC Quote - Revised. Added cl"
type textarea "x"
type input "25/26 Method WC Quote - Revised. Added cla"
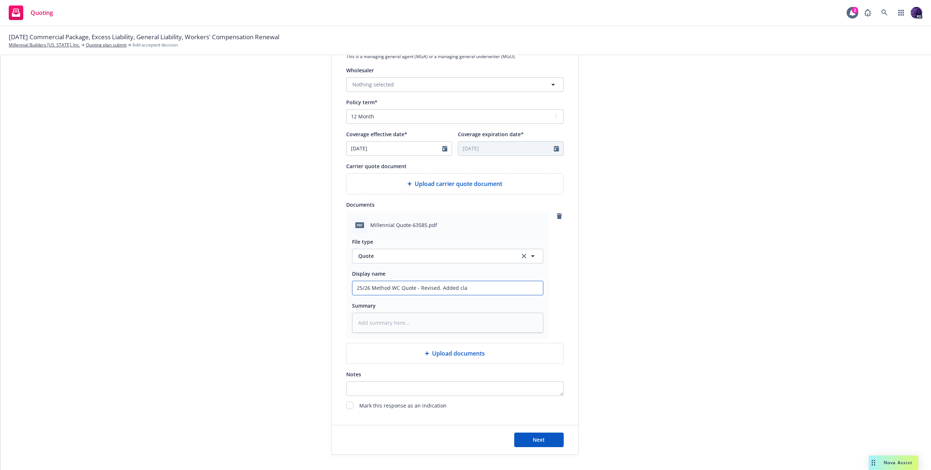
type textarea "x"
type input "25/26 Method WC Quote - Revised. Added clas"
type textarea "x"
type input "25/26 Method WC Quote - Revised. Added class"
type textarea "x"
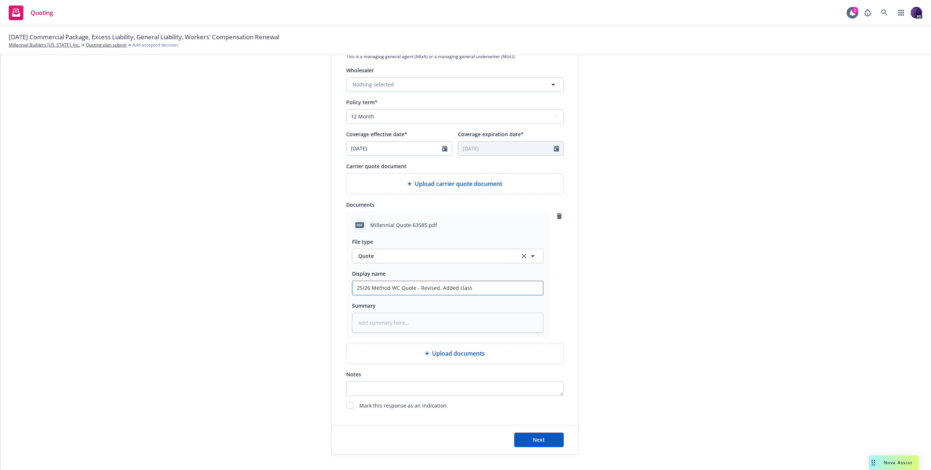
type input "25/26 Method WC Quote - Revised. Added class"
type textarea "x"
type input "25/26 Method WC Quote - Revised. Added class c"
type textarea "x"
type input "25/26 Method WC Quote - Revised. Added class co"
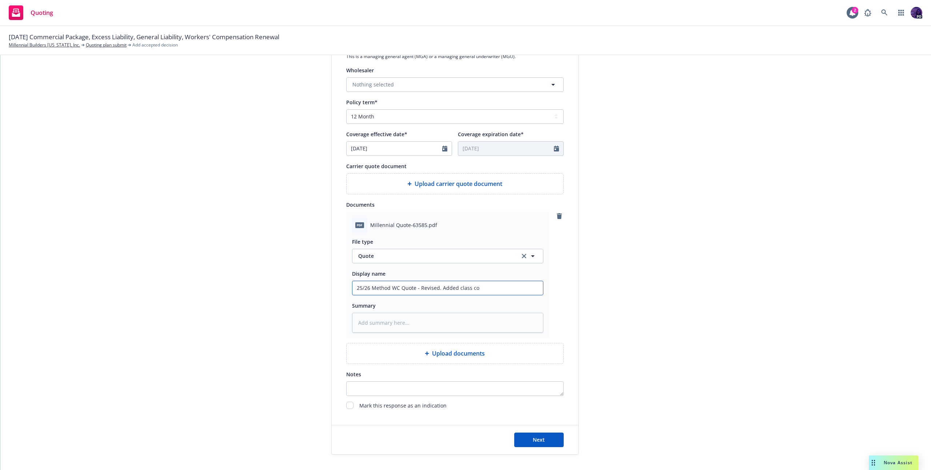
type textarea "x"
type input "25/26 Method WC Quote - Revised. Added class cod"
type textarea "x"
type input "25/26 Method WC Quote - Revised. Added class code"
type textarea "x"
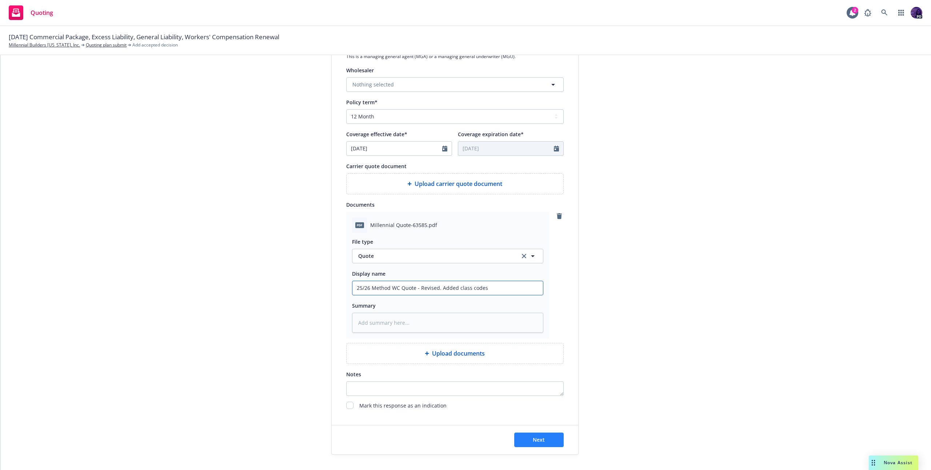
type input "25/26 Method WC Quote - Revised. Added class codes"
click at [525, 434] on button "Next" at bounding box center [538, 440] width 49 height 15
type textarea "x"
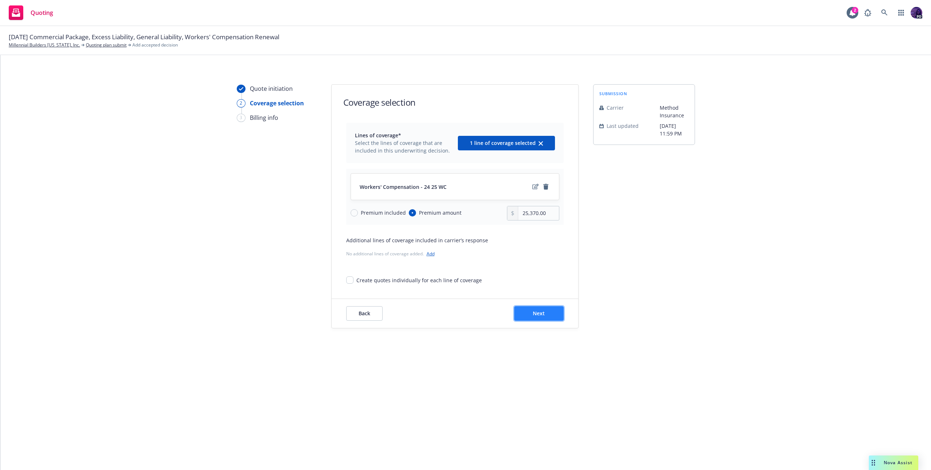
click at [535, 312] on span "Next" at bounding box center [539, 313] width 12 height 7
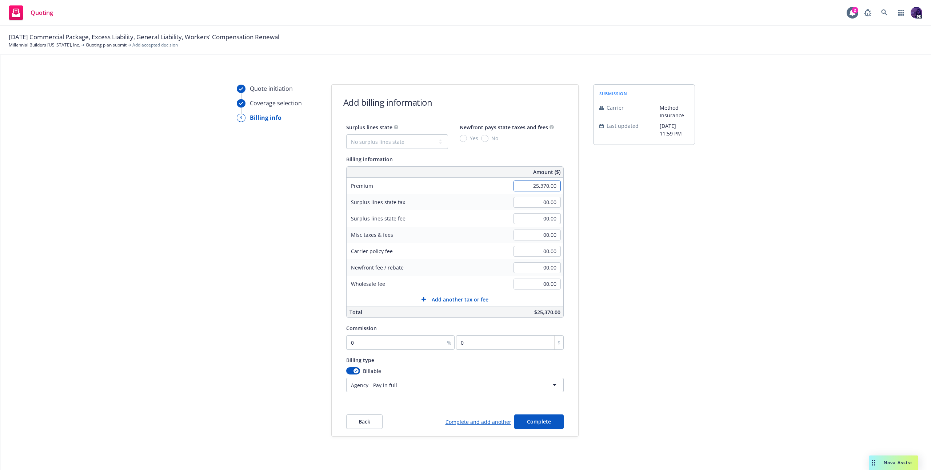
click at [540, 186] on input "25,370.00" at bounding box center [536, 186] width 47 height 11
type input "64,957.00"
click at [412, 345] on input "0" at bounding box center [400, 342] width 109 height 15
type input "1"
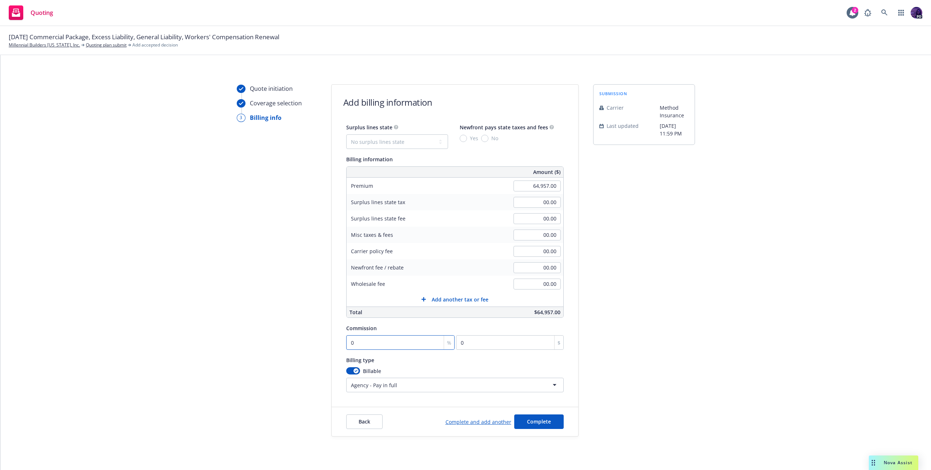
type input "649.57"
type input "12"
type input "7794.84"
type input "12"
click at [536, 423] on span "Complete" at bounding box center [539, 421] width 24 height 7
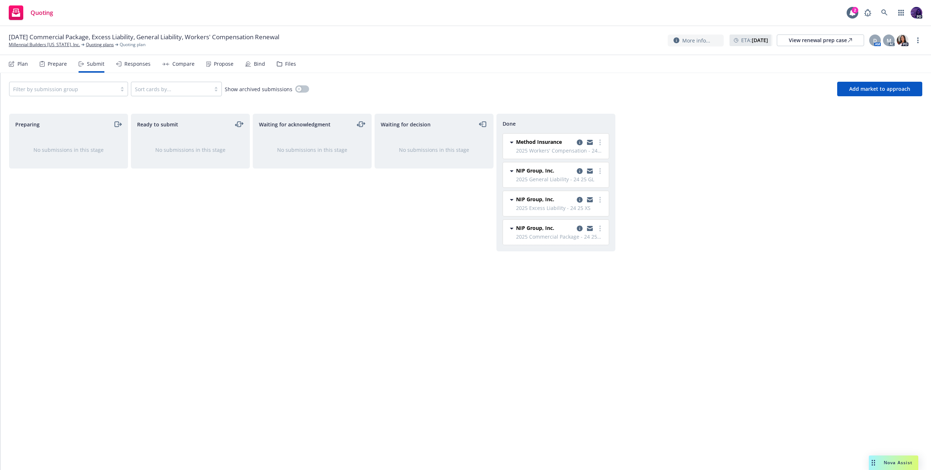
click at [230, 67] on div "Propose" at bounding box center [219, 63] width 27 height 17
